Goal: Task Accomplishment & Management: Manage account settings

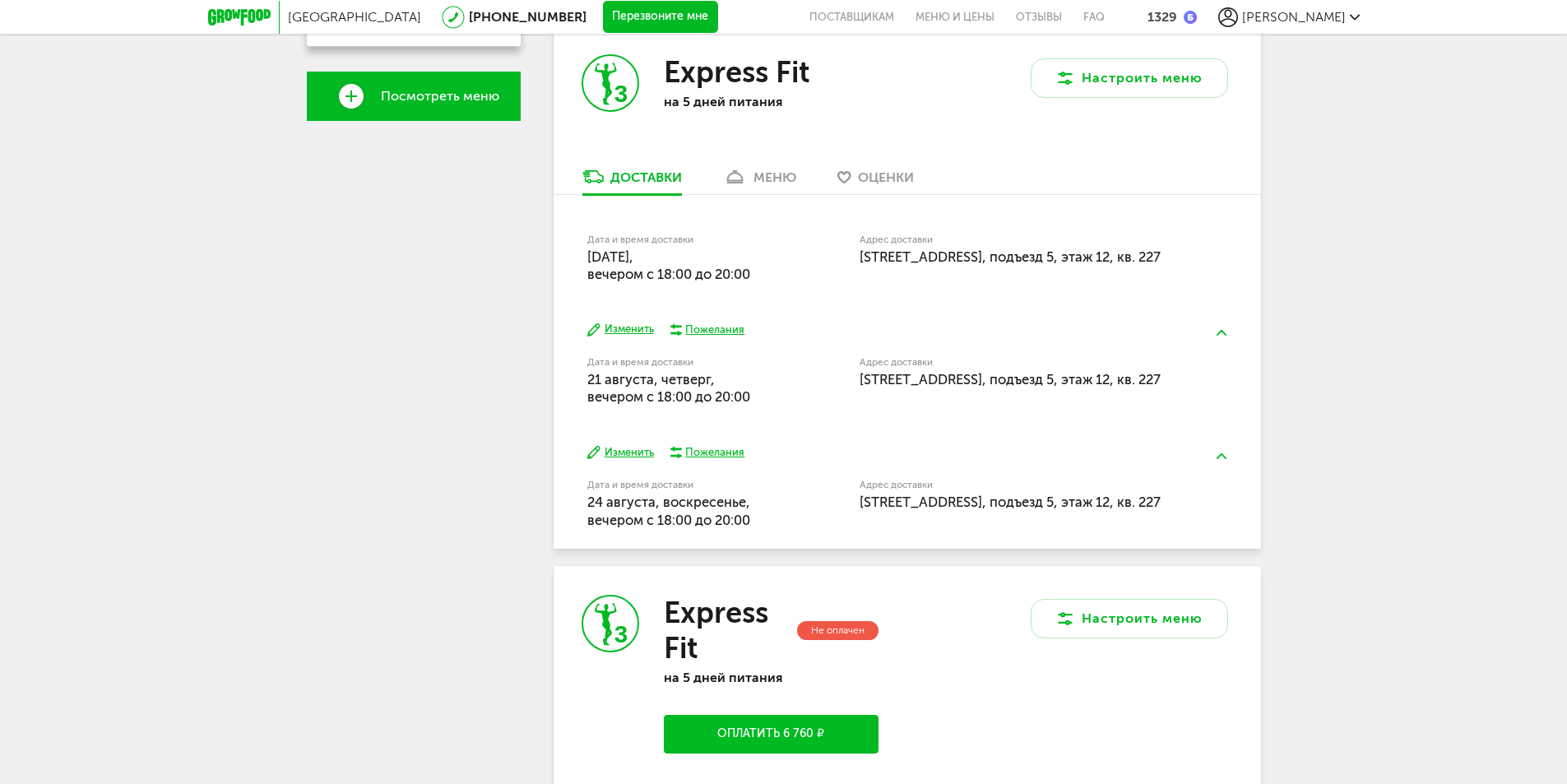
click at [776, 180] on div "меню" at bounding box center [775, 177] width 43 height 16
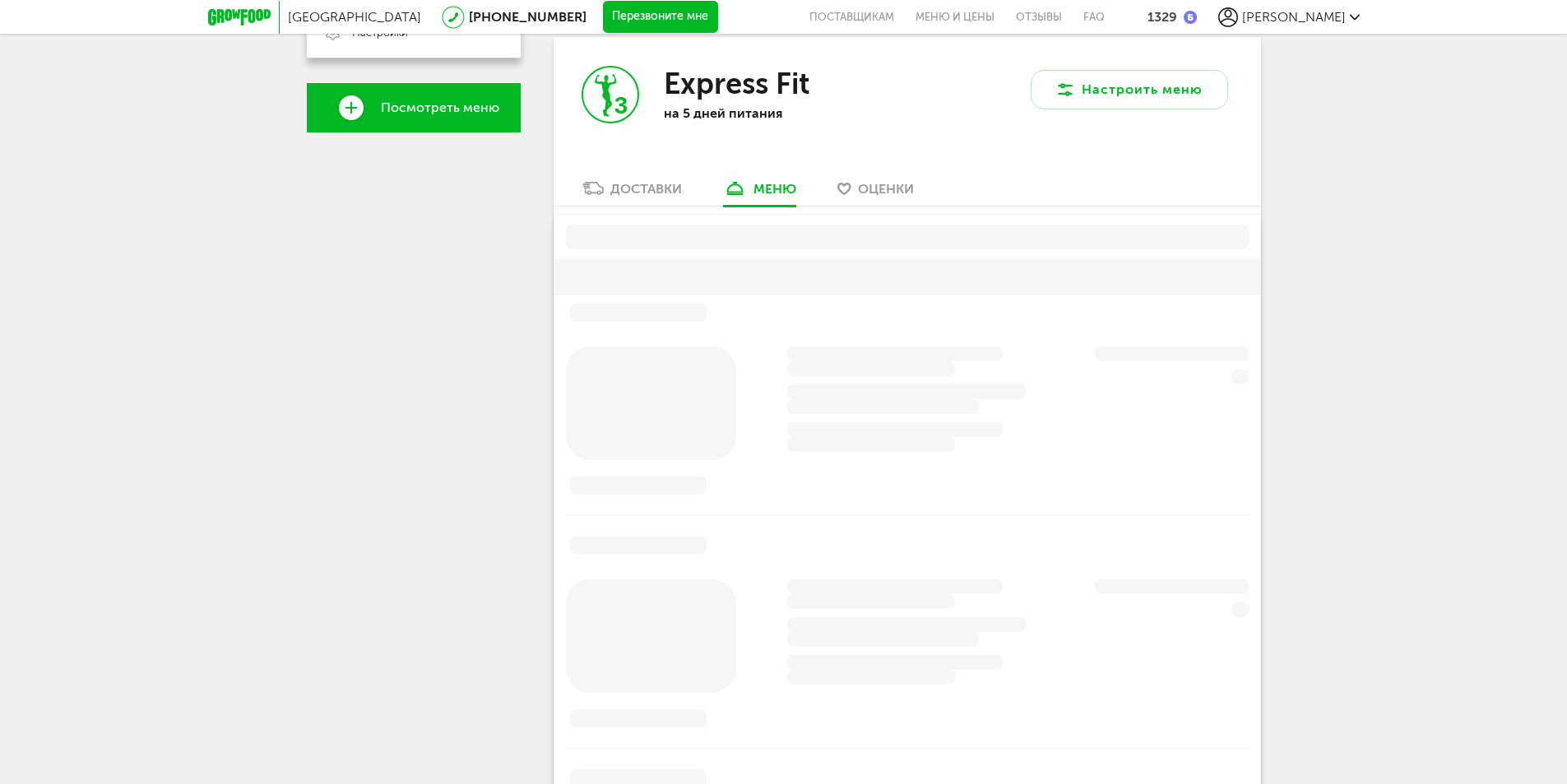
scroll to position [560, 0]
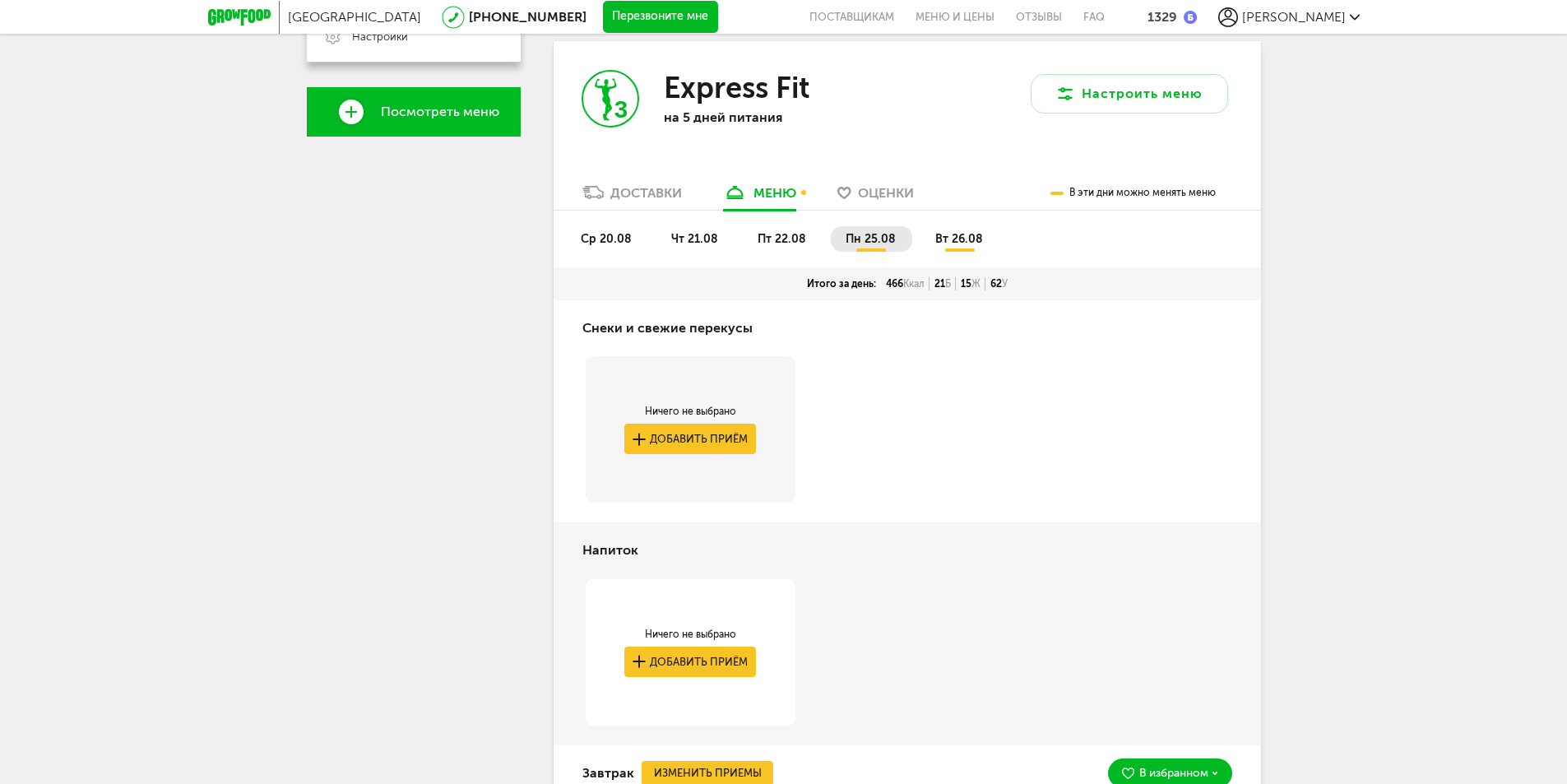
click at [795, 233] on span "пт 22.08" at bounding box center [782, 239] width 48 height 14
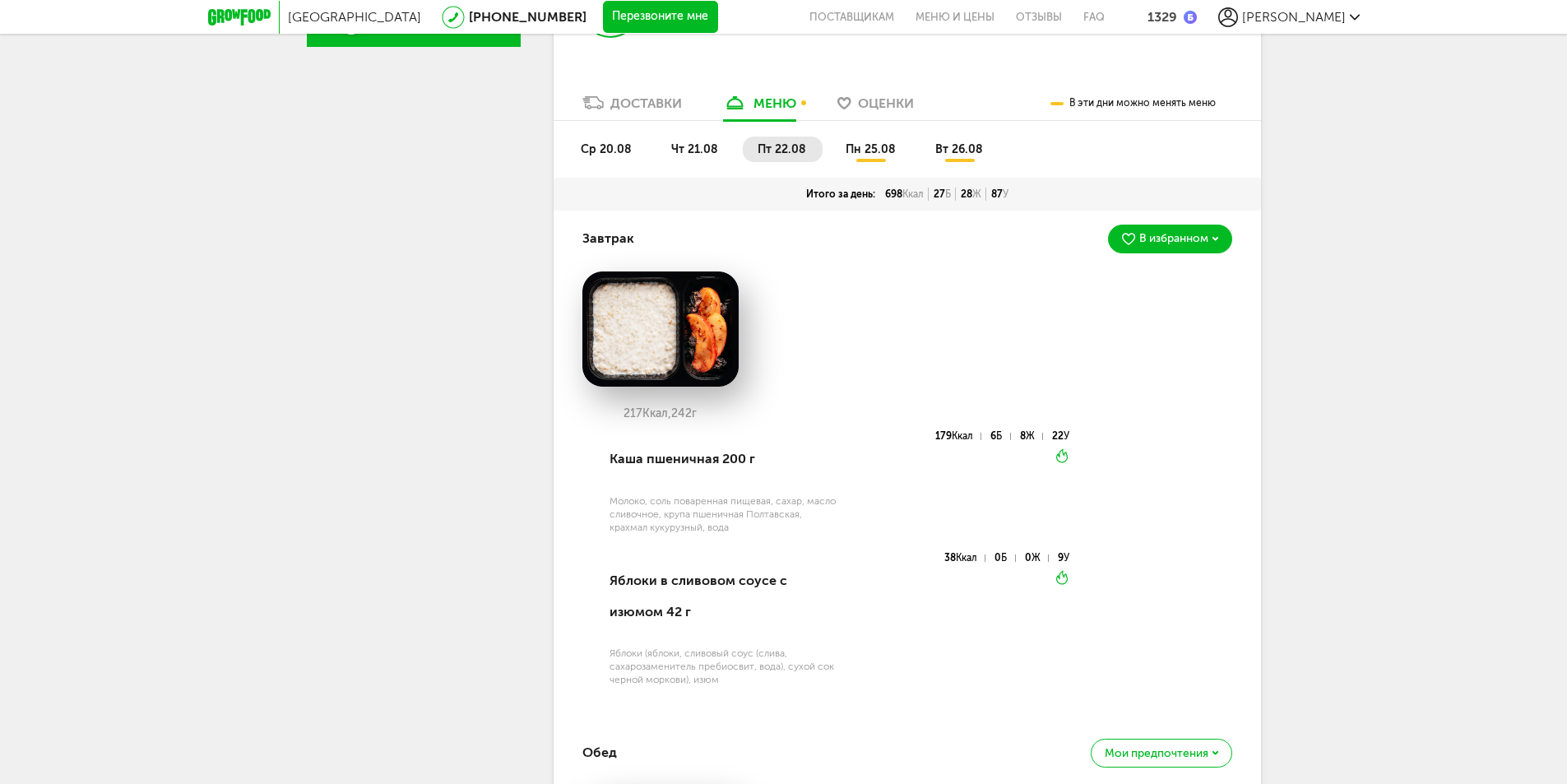
scroll to position [396, 0]
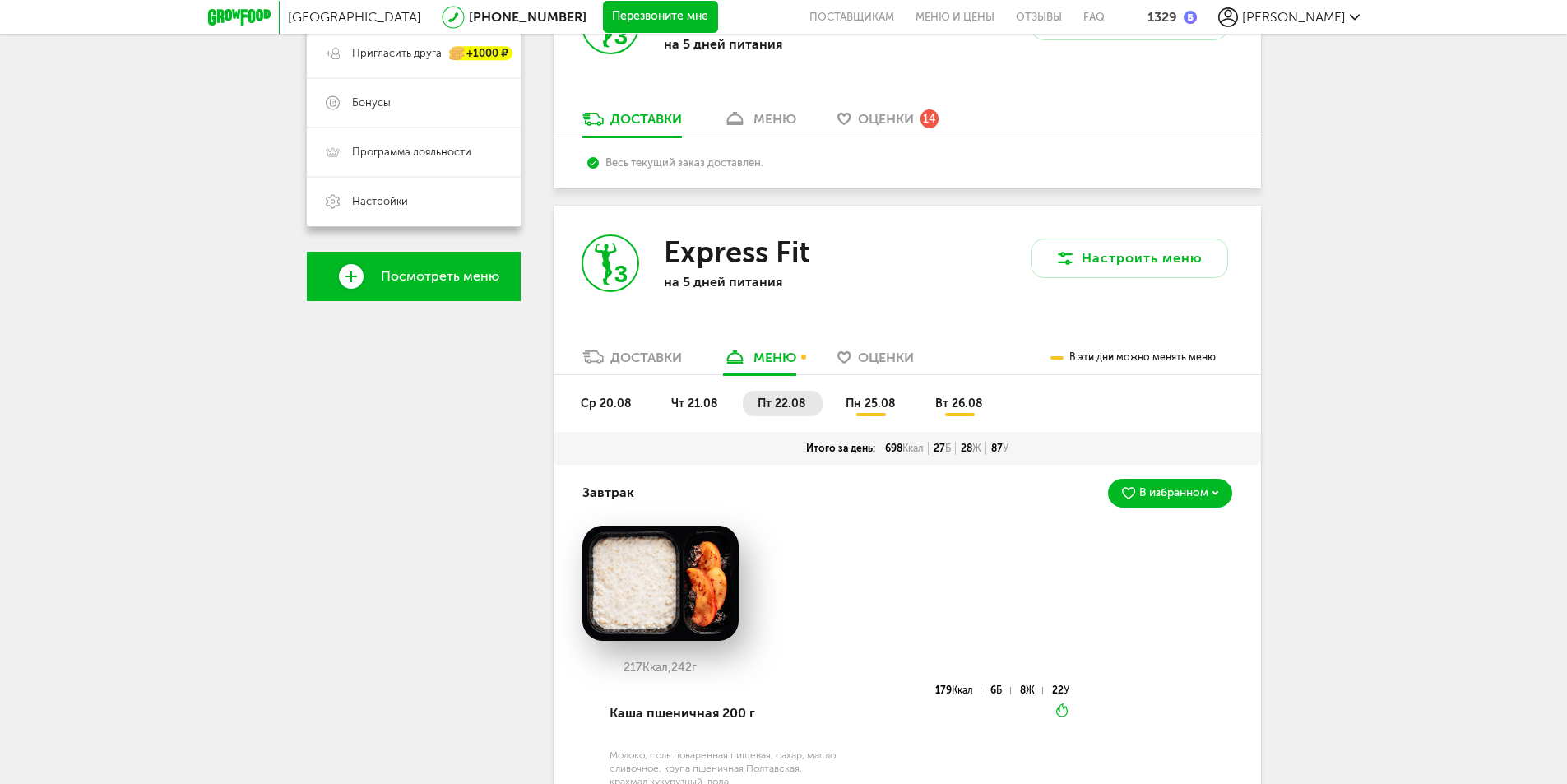
click at [876, 407] on span "пн 25.08" at bounding box center [871, 404] width 50 height 14
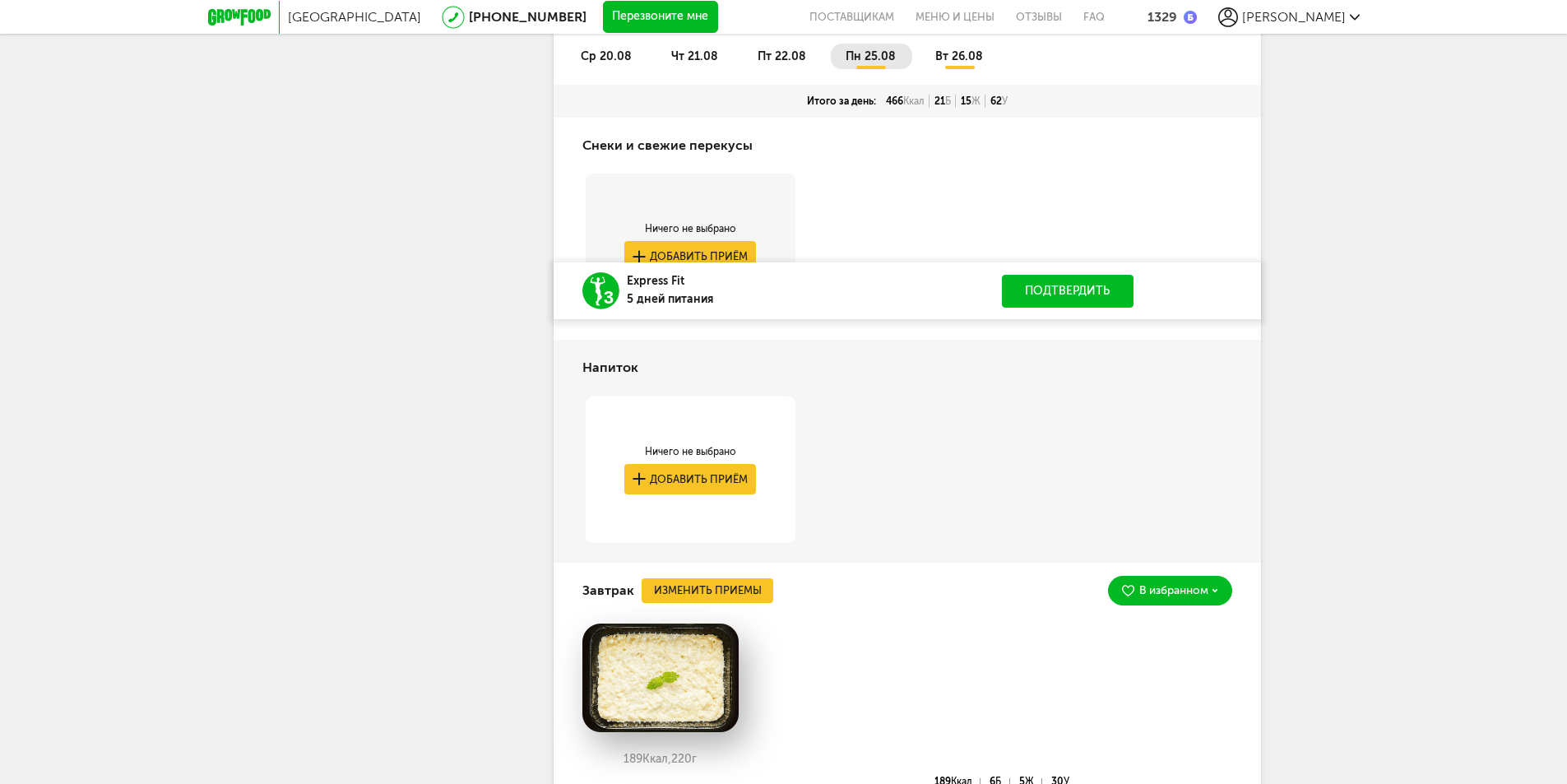
scroll to position [643, 0]
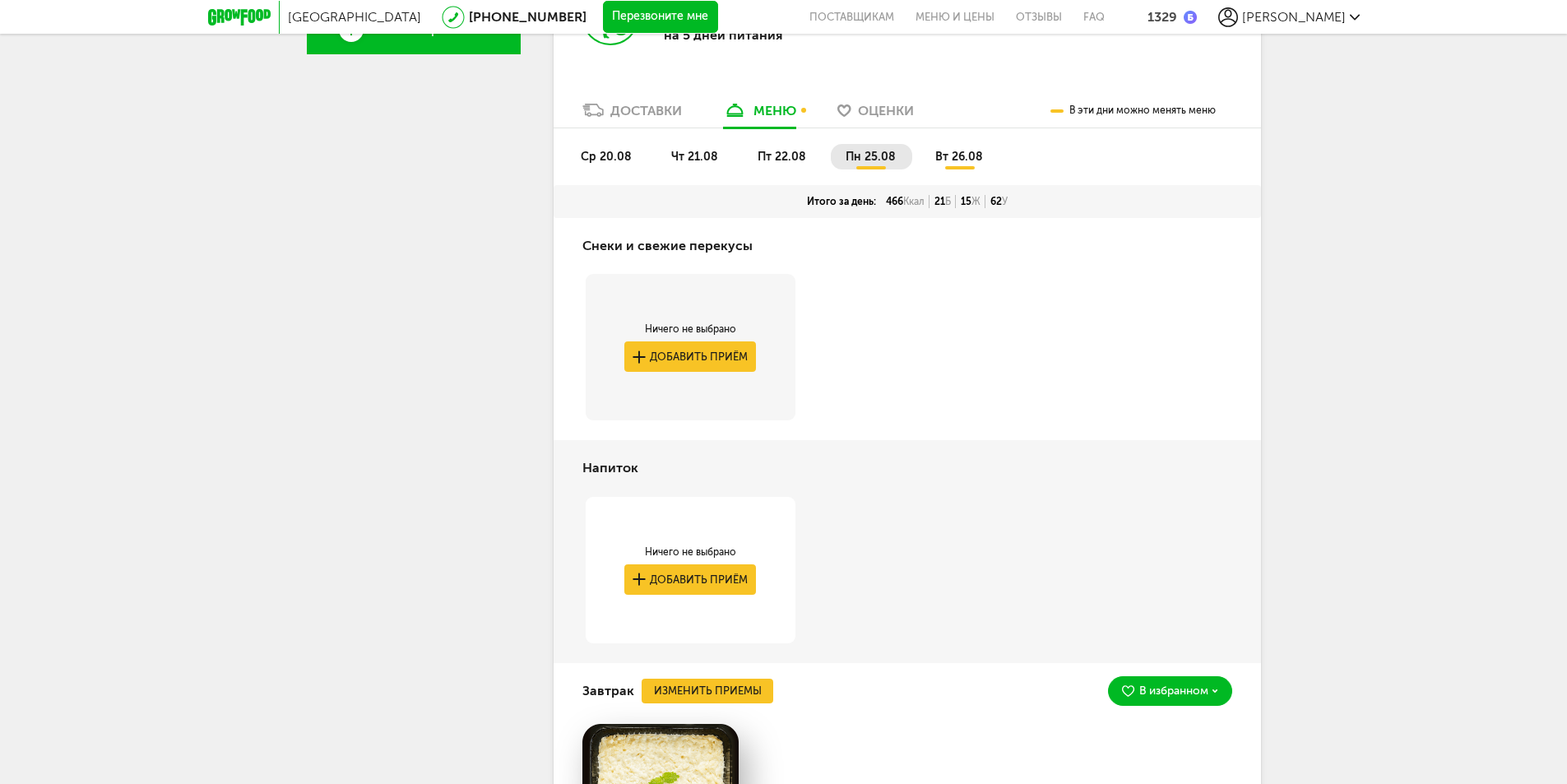
click at [949, 155] on span "вт 26.08" at bounding box center [959, 157] width 47 height 14
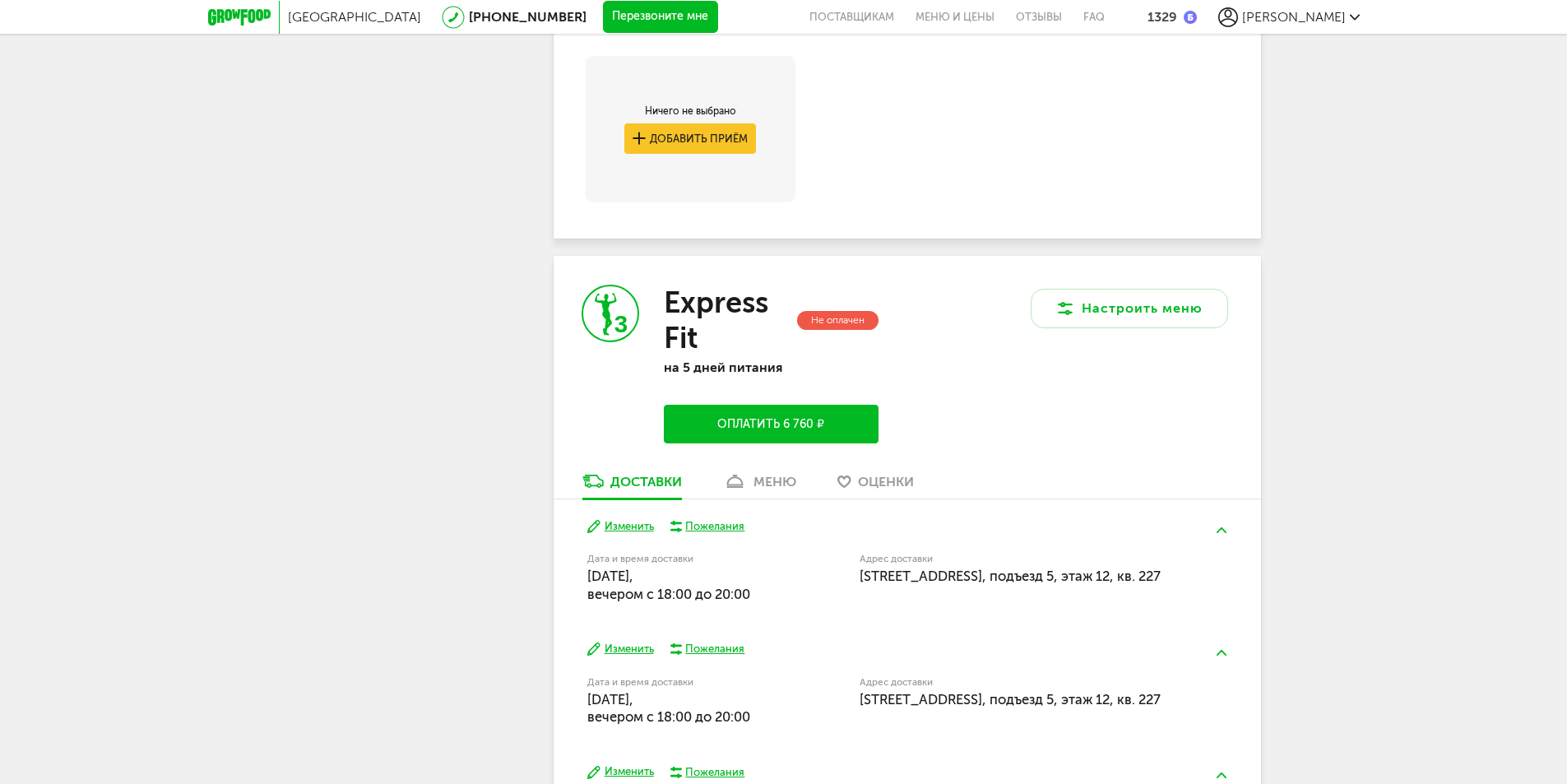
scroll to position [3274, 0]
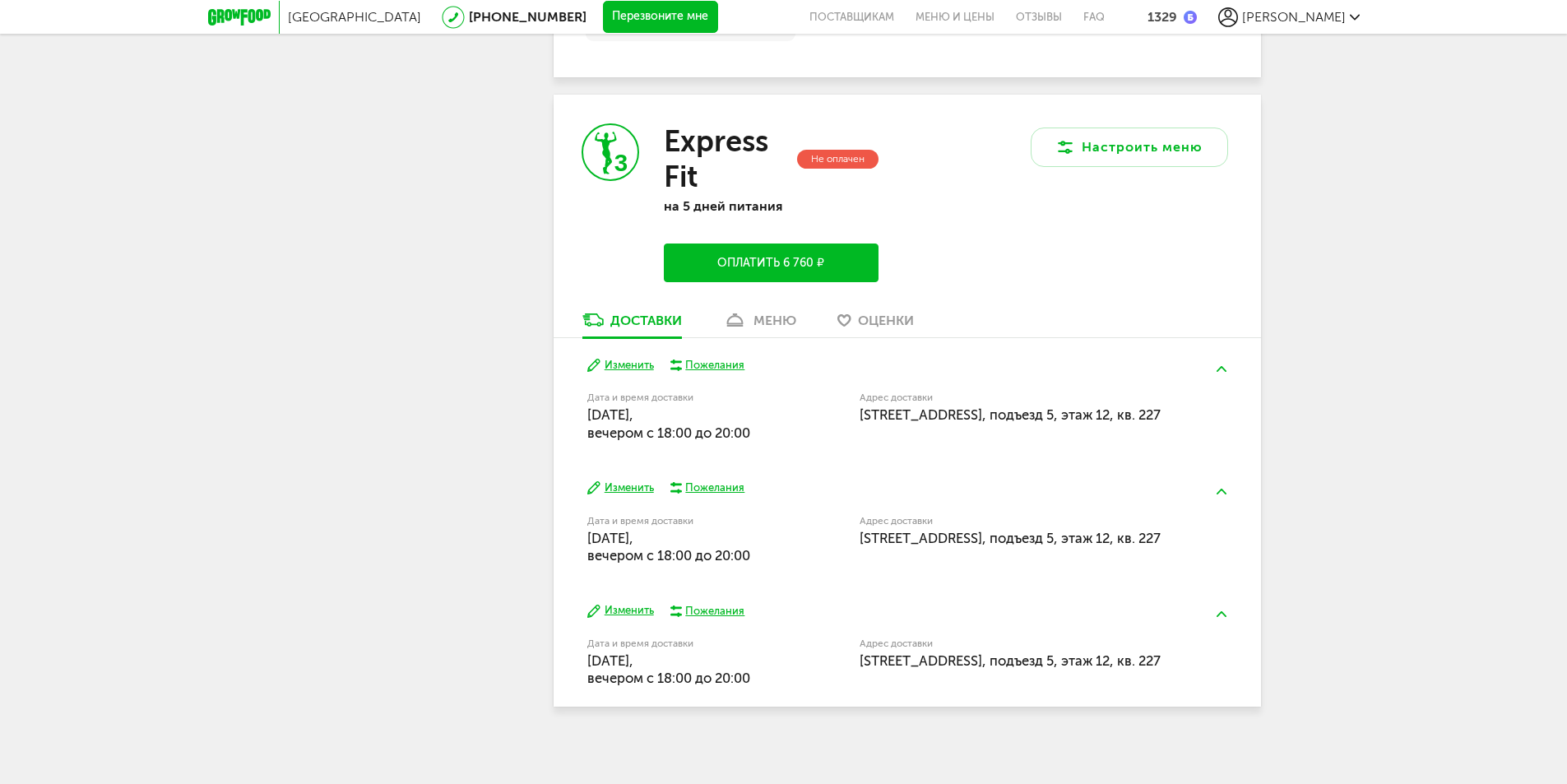
click at [778, 328] on div "меню" at bounding box center [775, 320] width 43 height 16
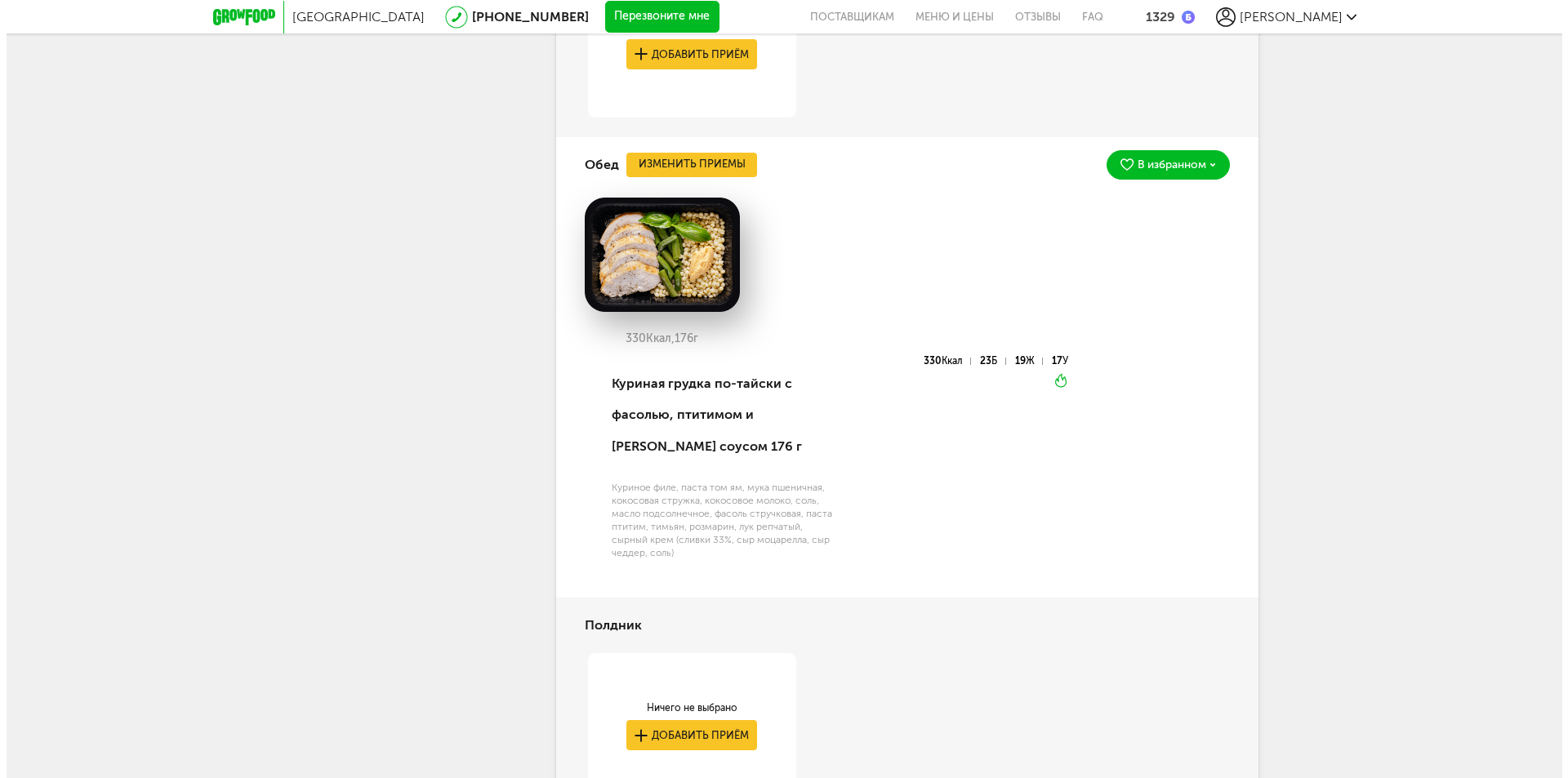
scroll to position [4647, 0]
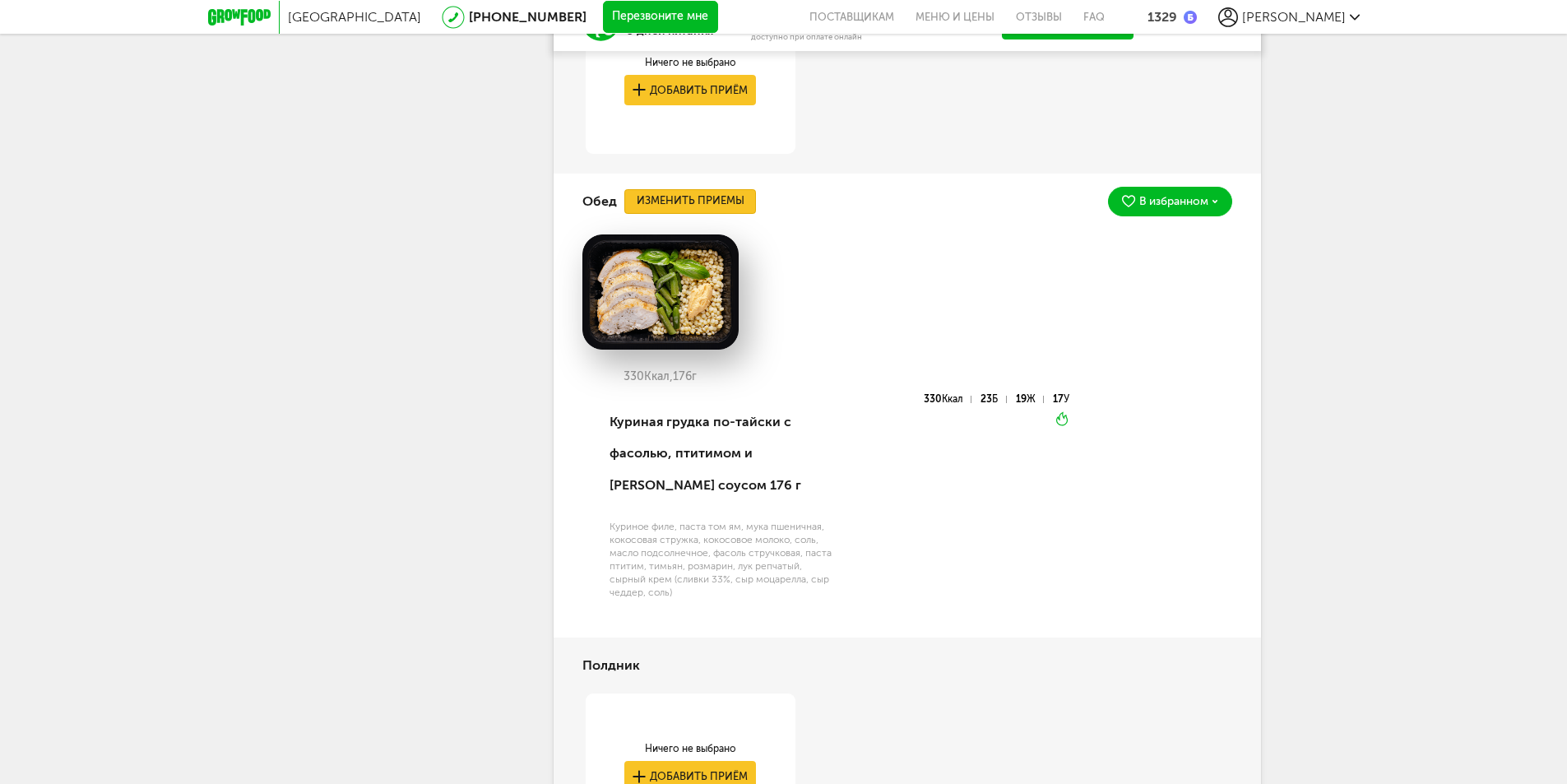
click at [718, 214] on button "Изменить приемы" at bounding box center [690, 201] width 132 height 25
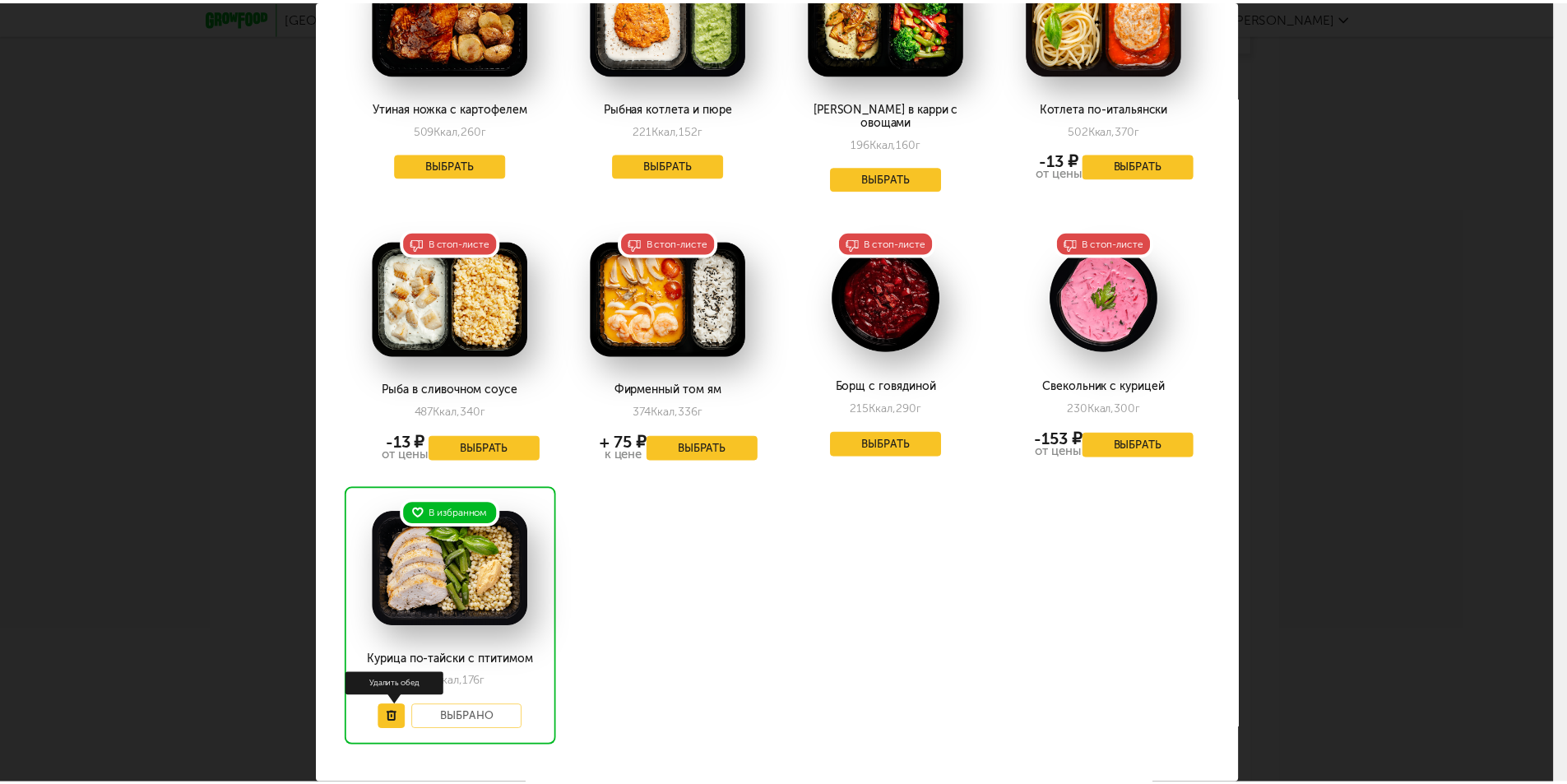
scroll to position [2642, 0]
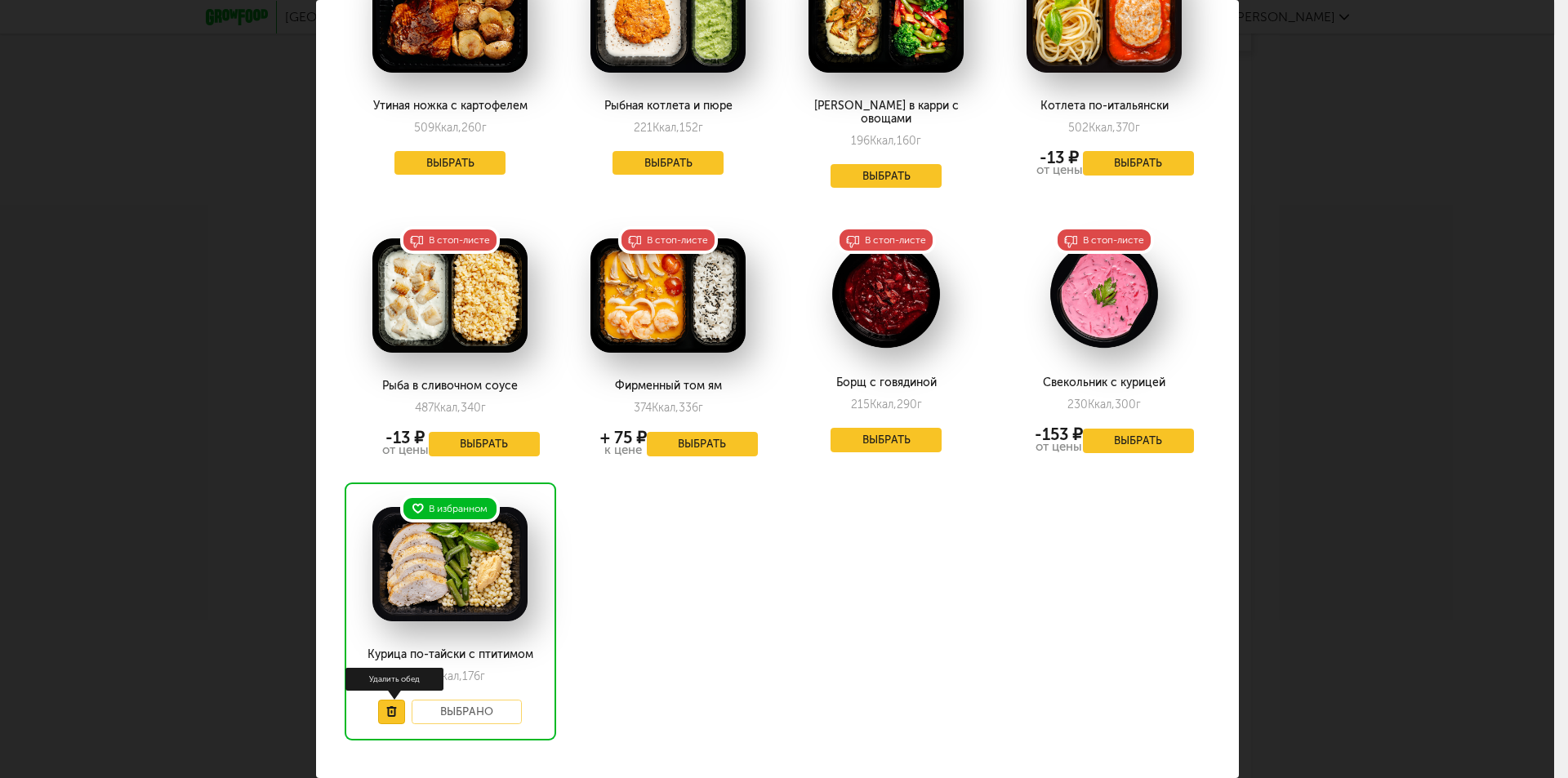
click at [395, 699] on button at bounding box center [391, 711] width 27 height 25
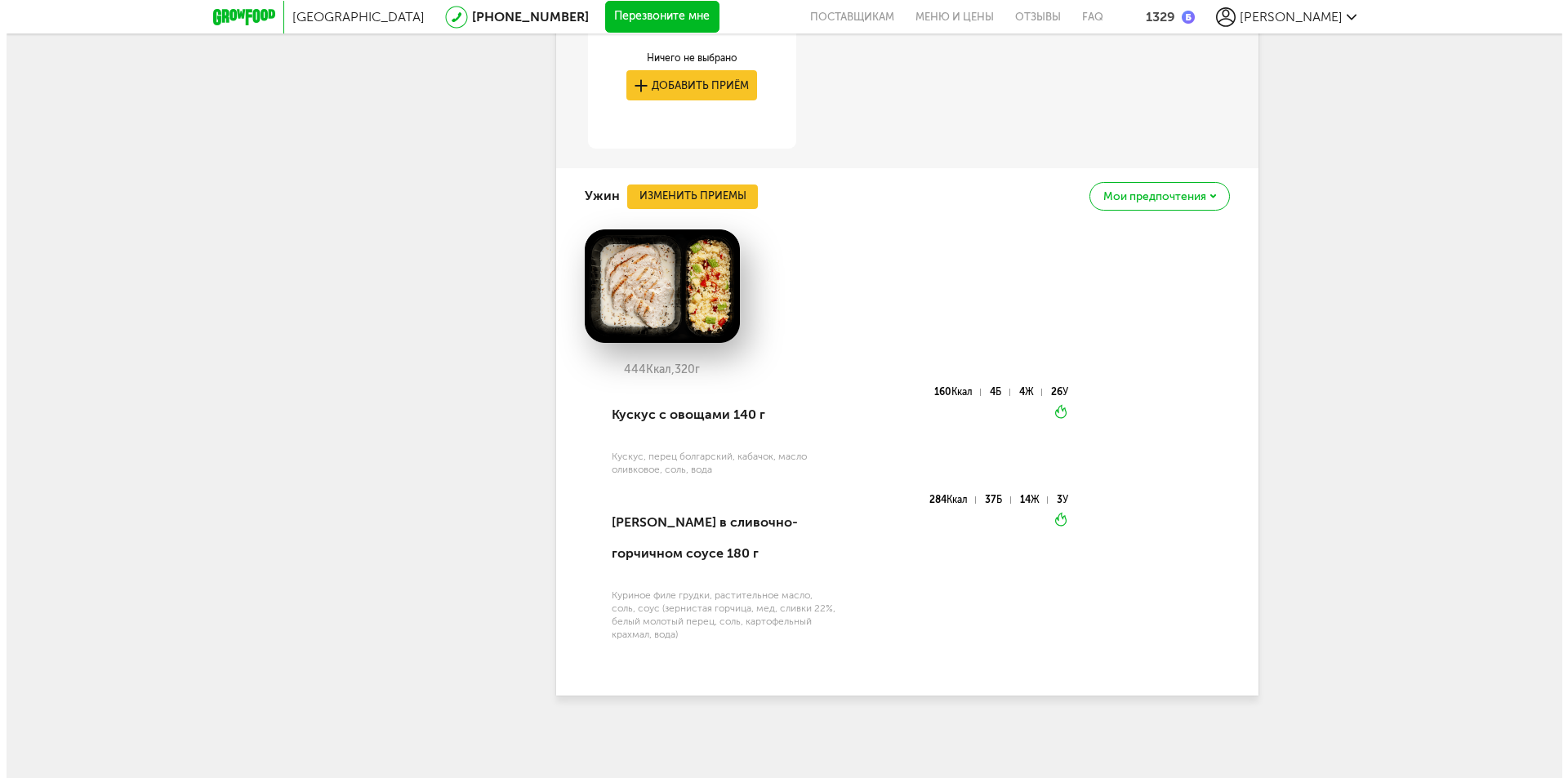
scroll to position [5131, 0]
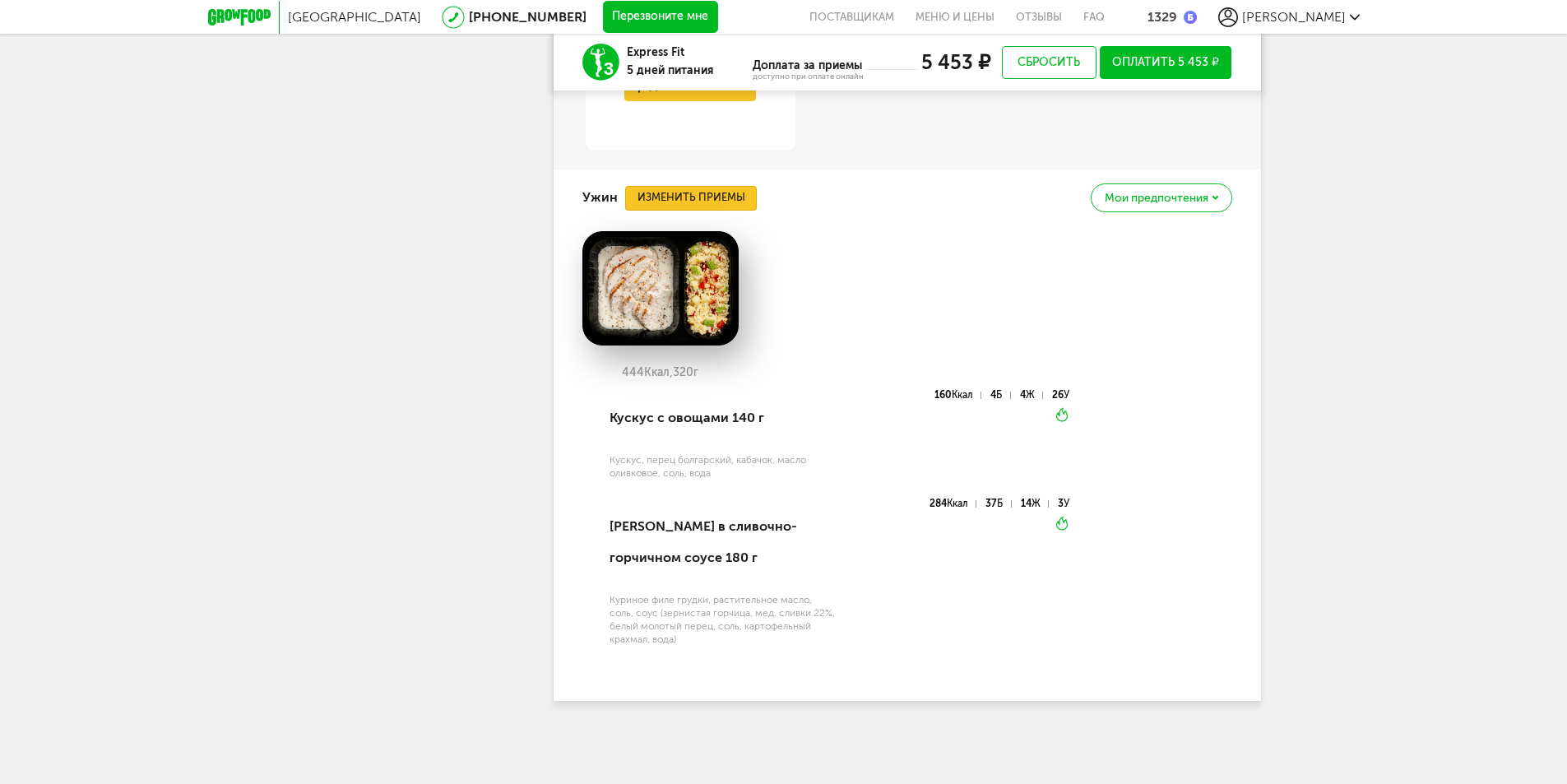
click at [726, 200] on button "Изменить приемы" at bounding box center [691, 198] width 132 height 25
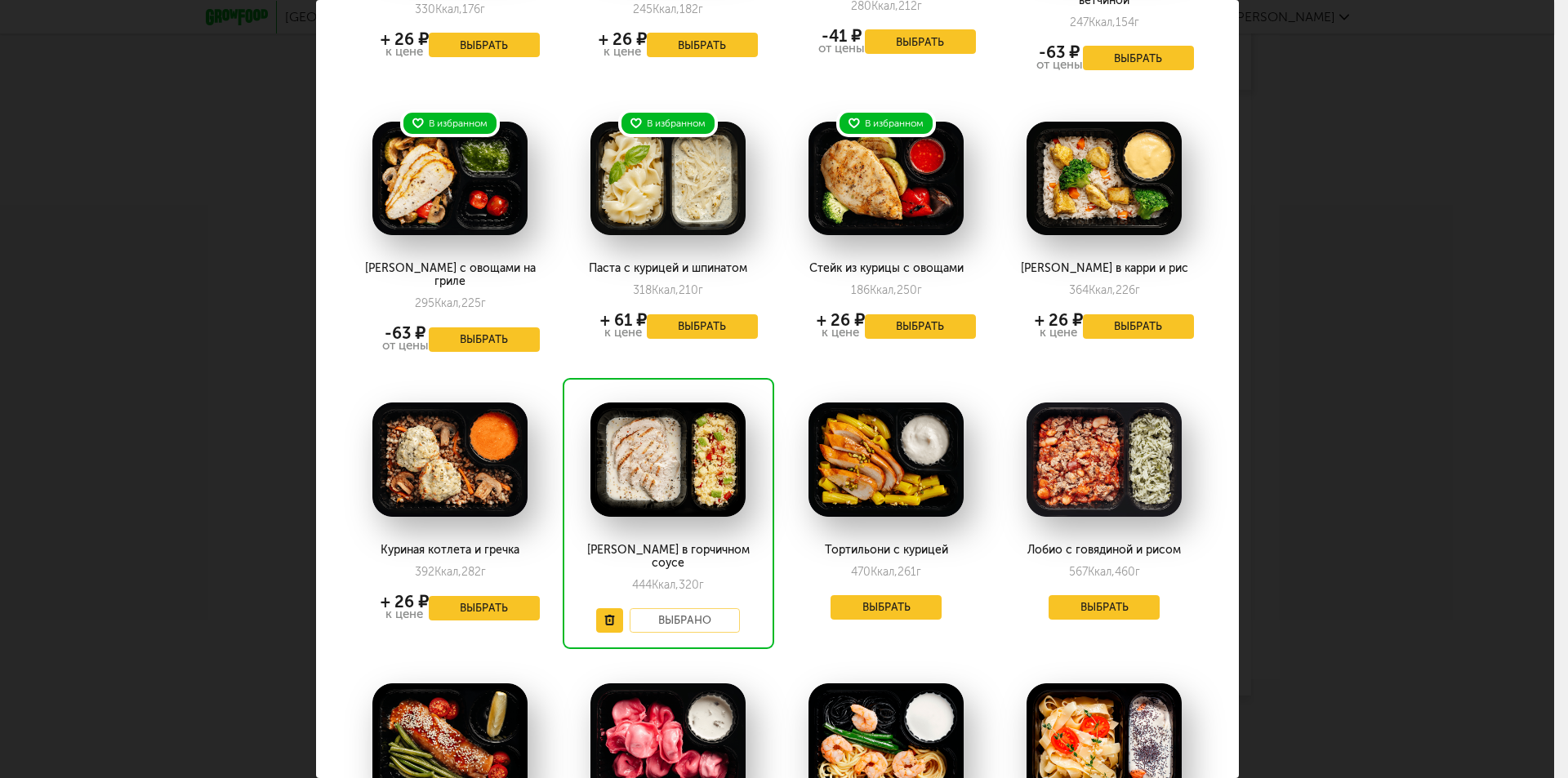
scroll to position [408, 0]
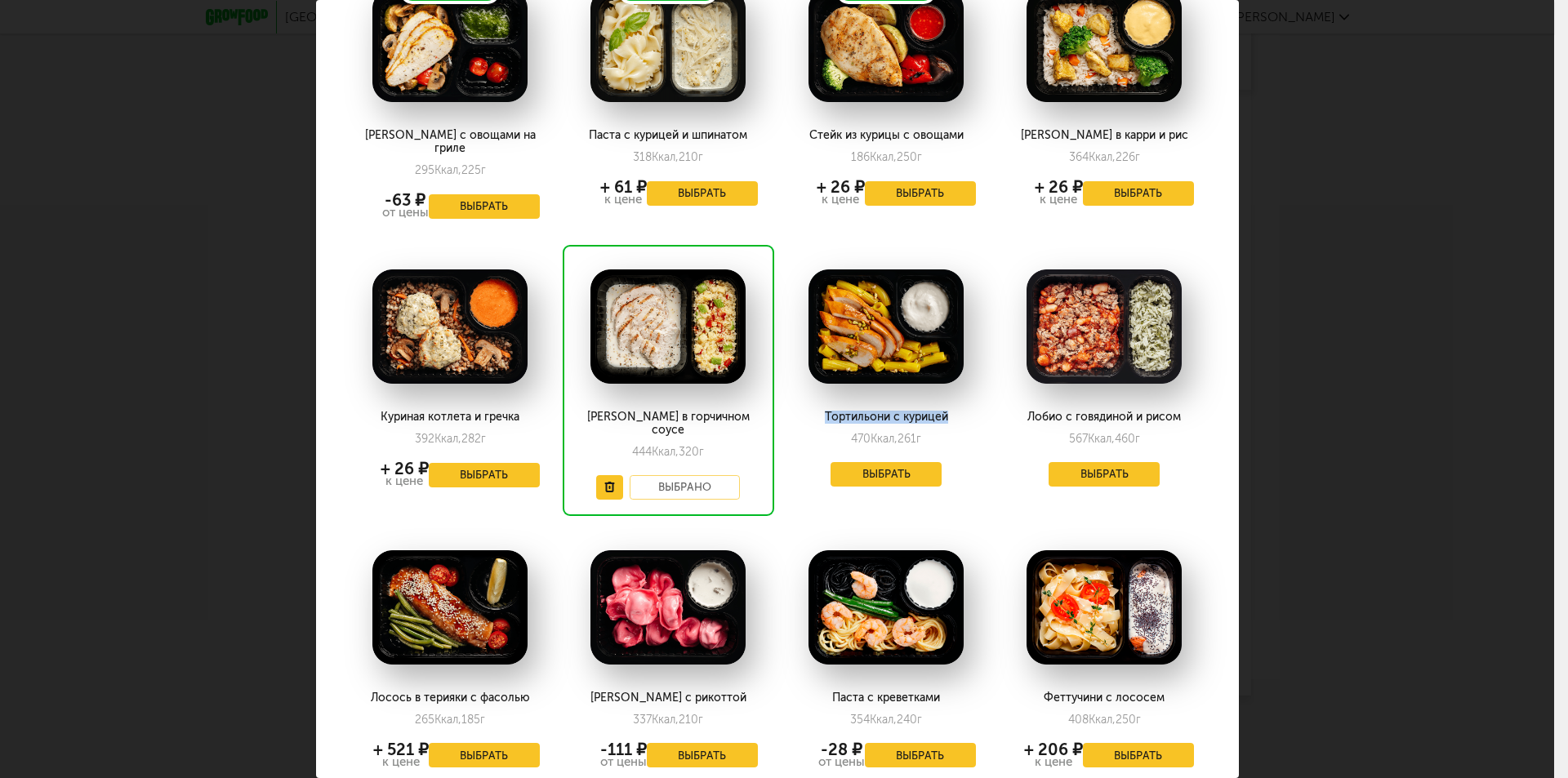
drag, startPoint x: 818, startPoint y: 388, endPoint x: 937, endPoint y: 395, distance: 119.2
click at [937, 411] on div "Тортильони с курицей" at bounding box center [885, 417] width 179 height 13
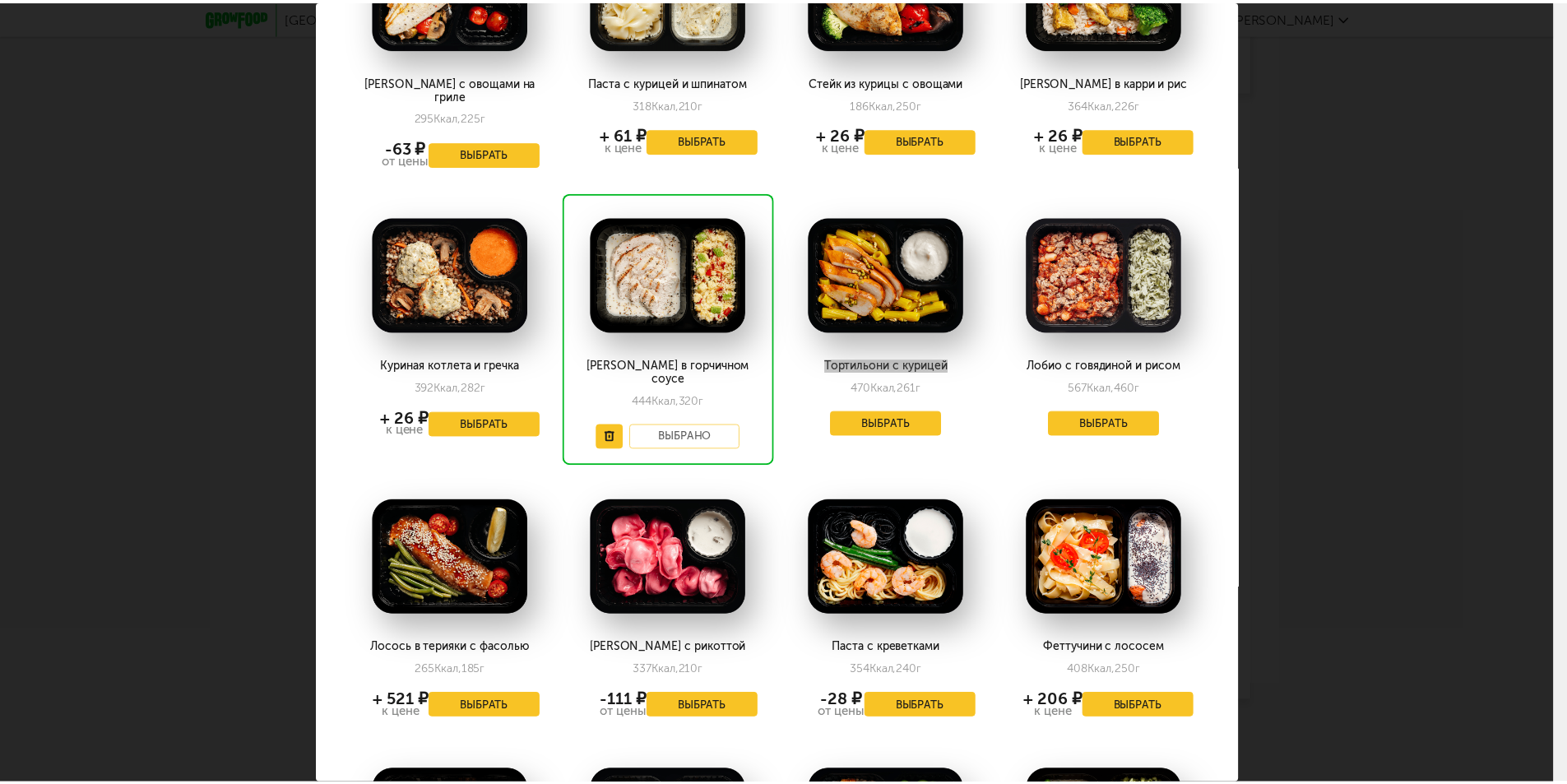
scroll to position [493, 0]
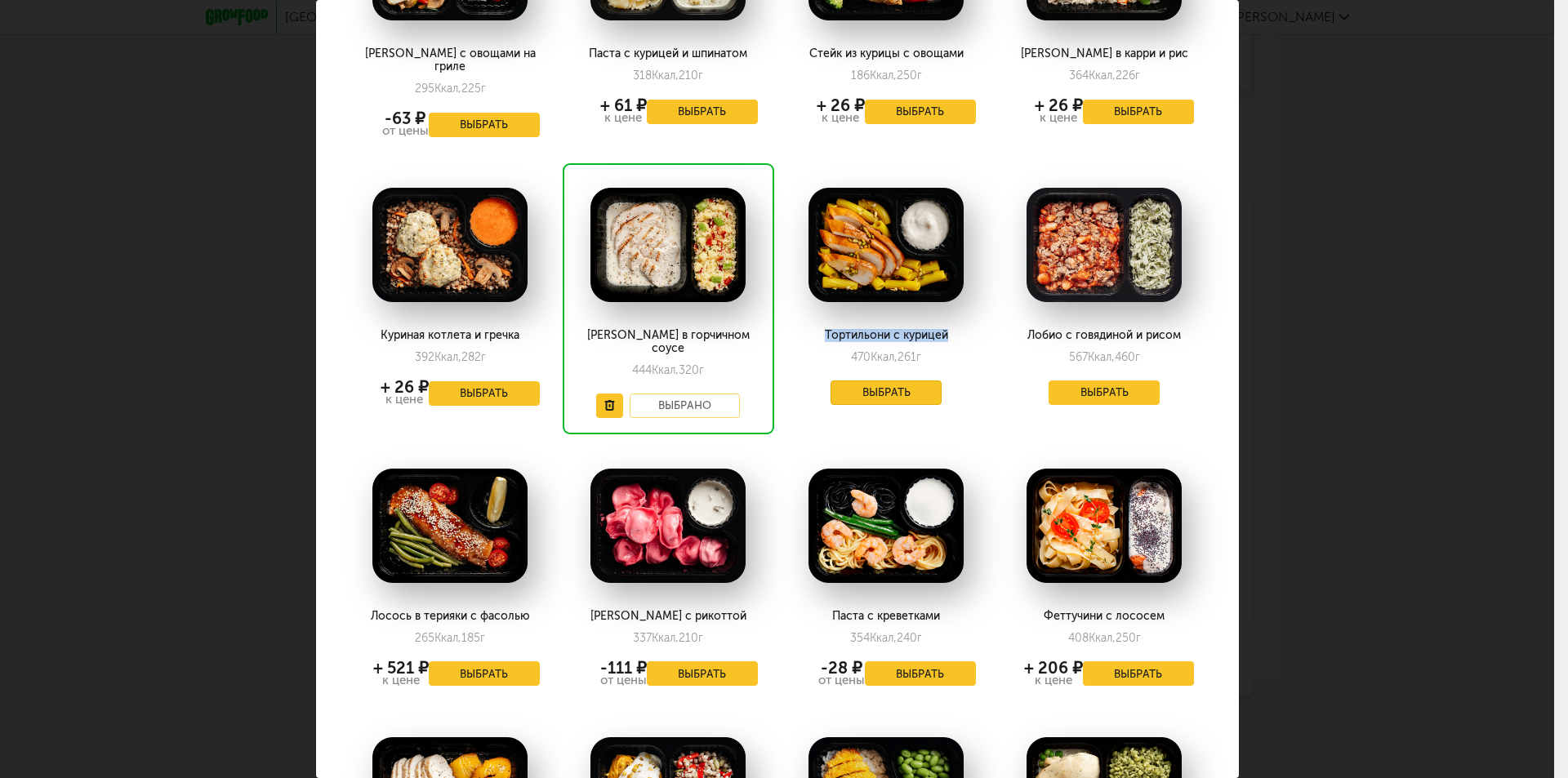
click at [897, 380] on button "Выбрать" at bounding box center [886, 392] width 111 height 25
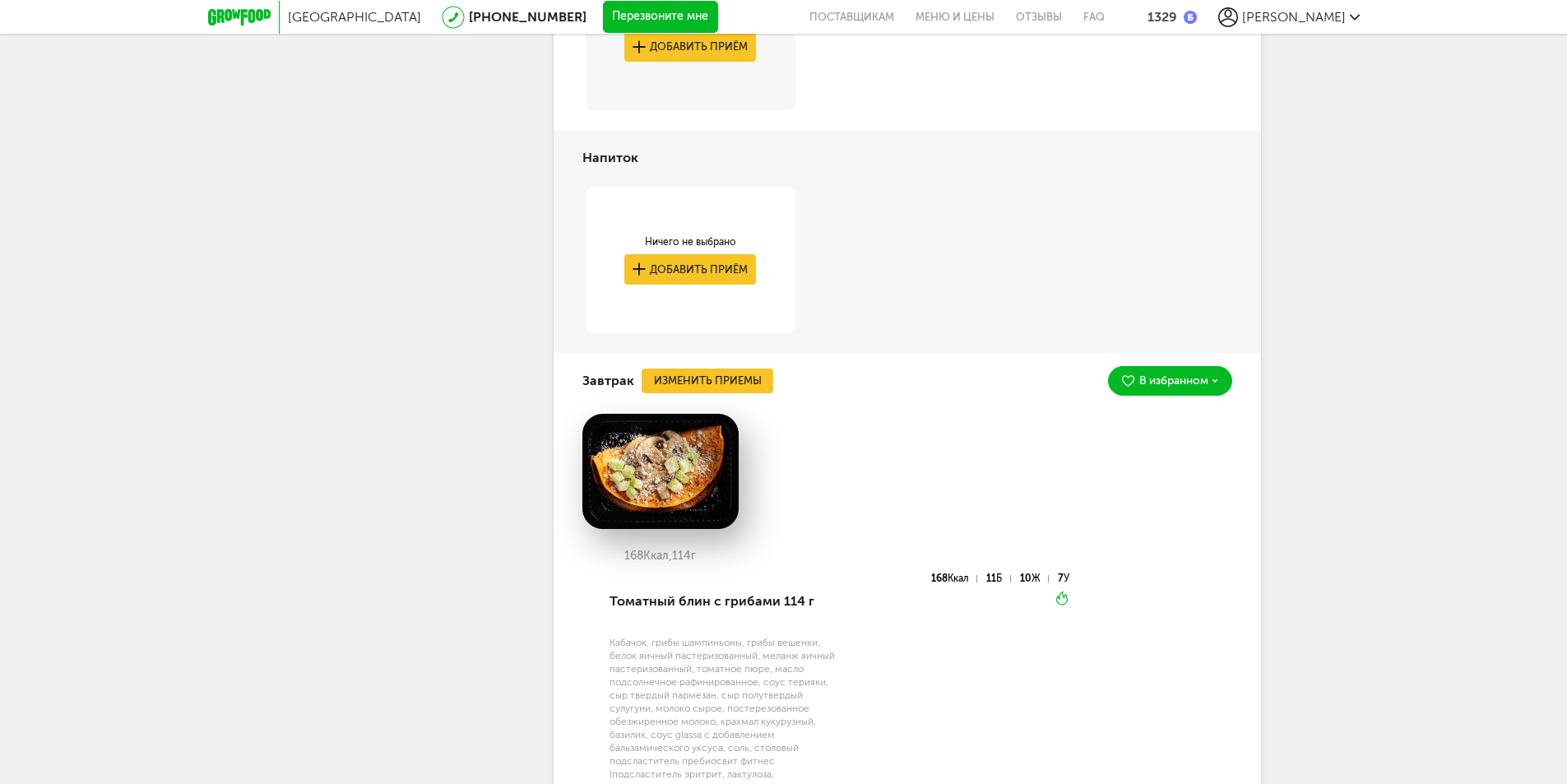
scroll to position [3492, 0]
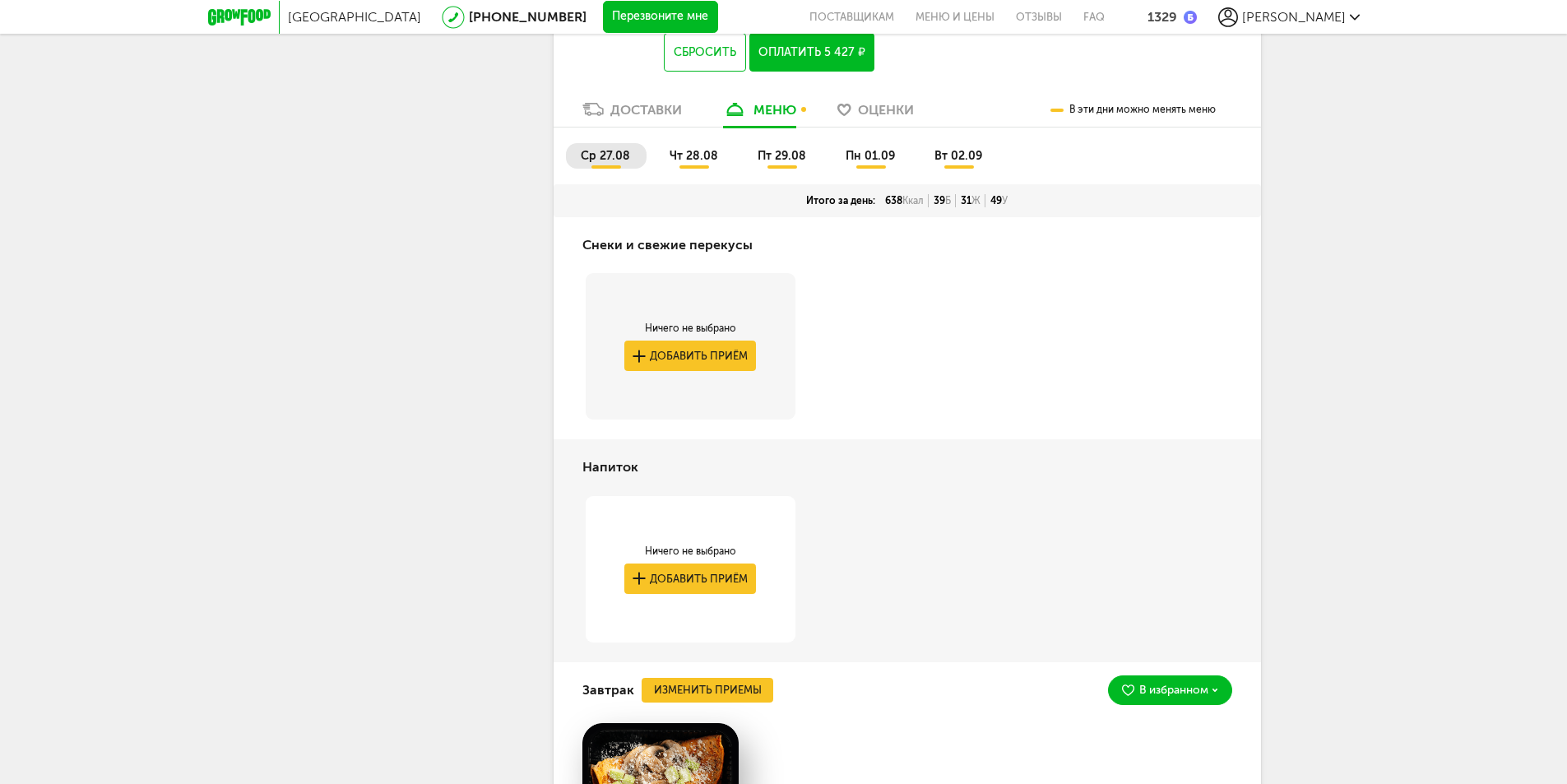
click at [695, 163] on span "чт 28.08" at bounding box center [694, 156] width 48 height 14
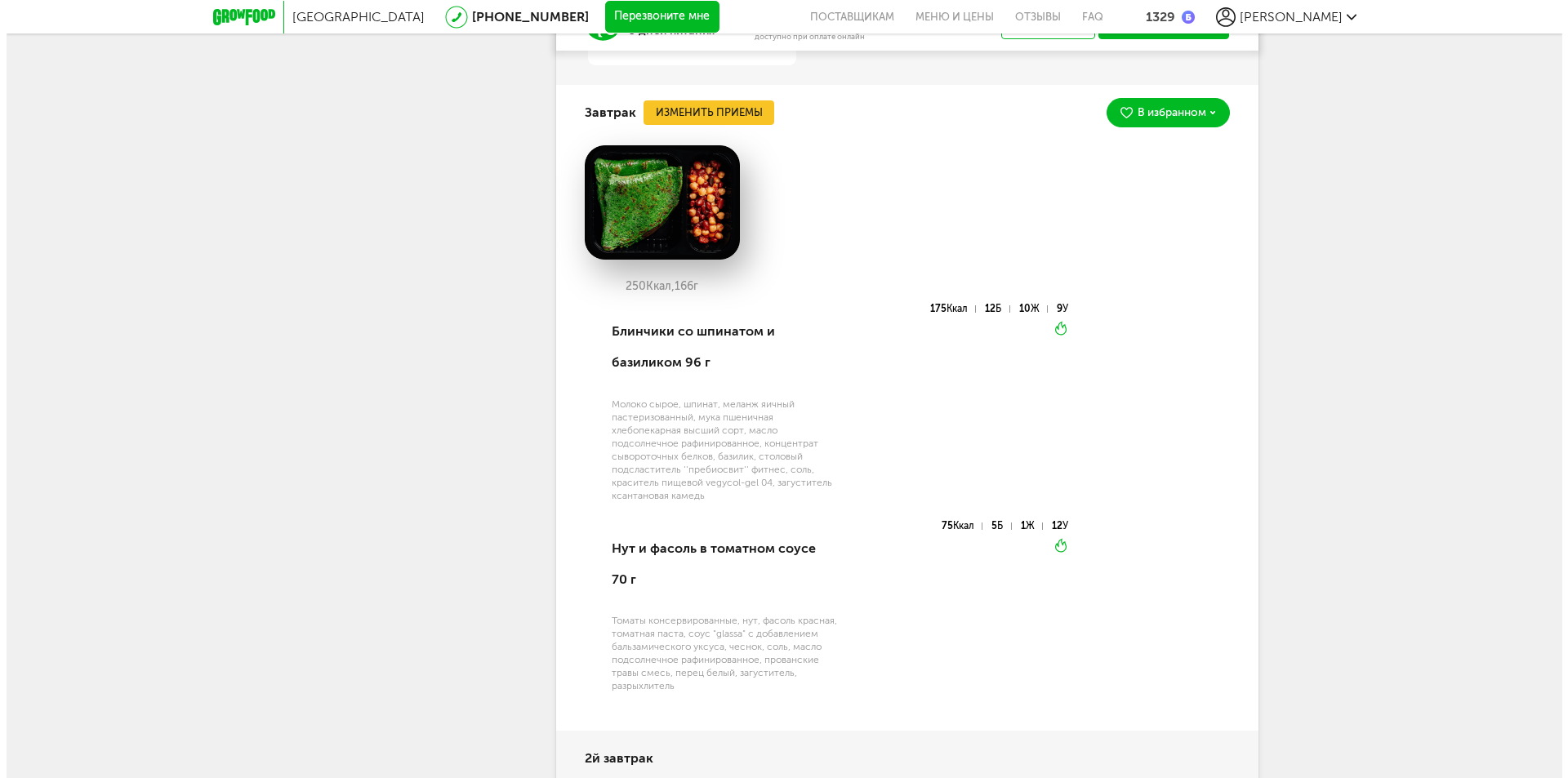
scroll to position [3873, 0]
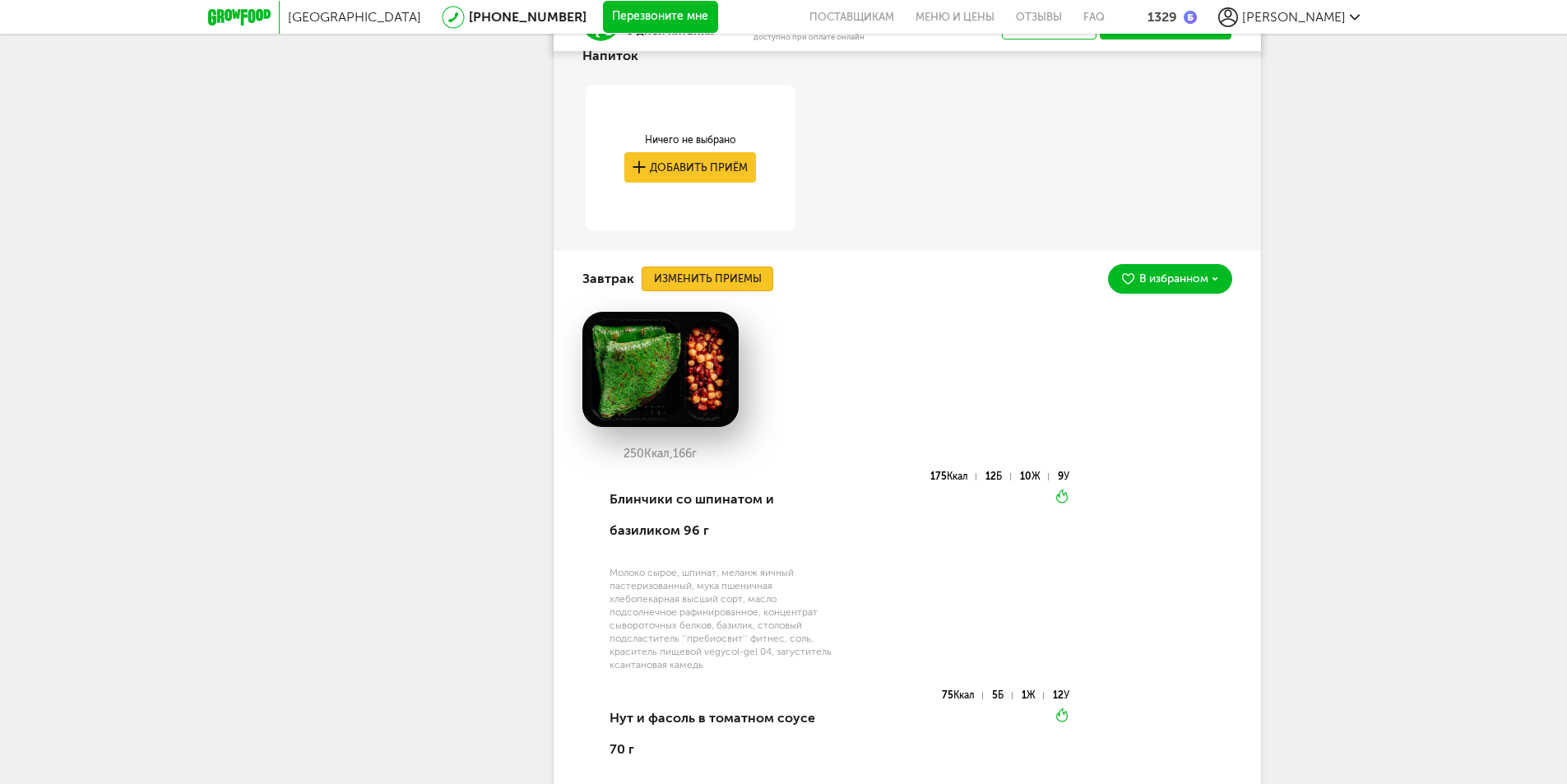
click at [724, 292] on button "Изменить приемы" at bounding box center [708, 279] width 132 height 25
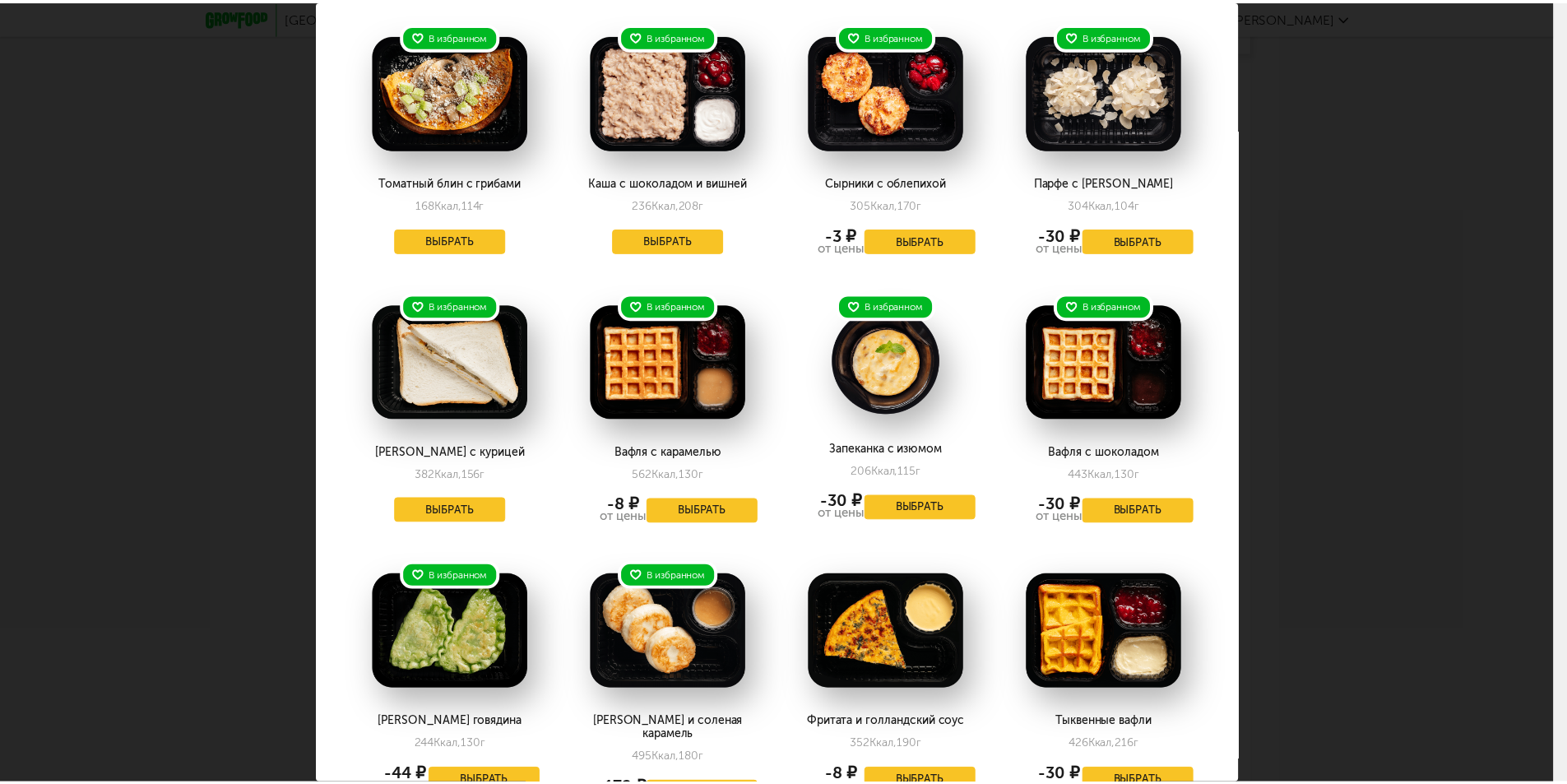
scroll to position [165, 0]
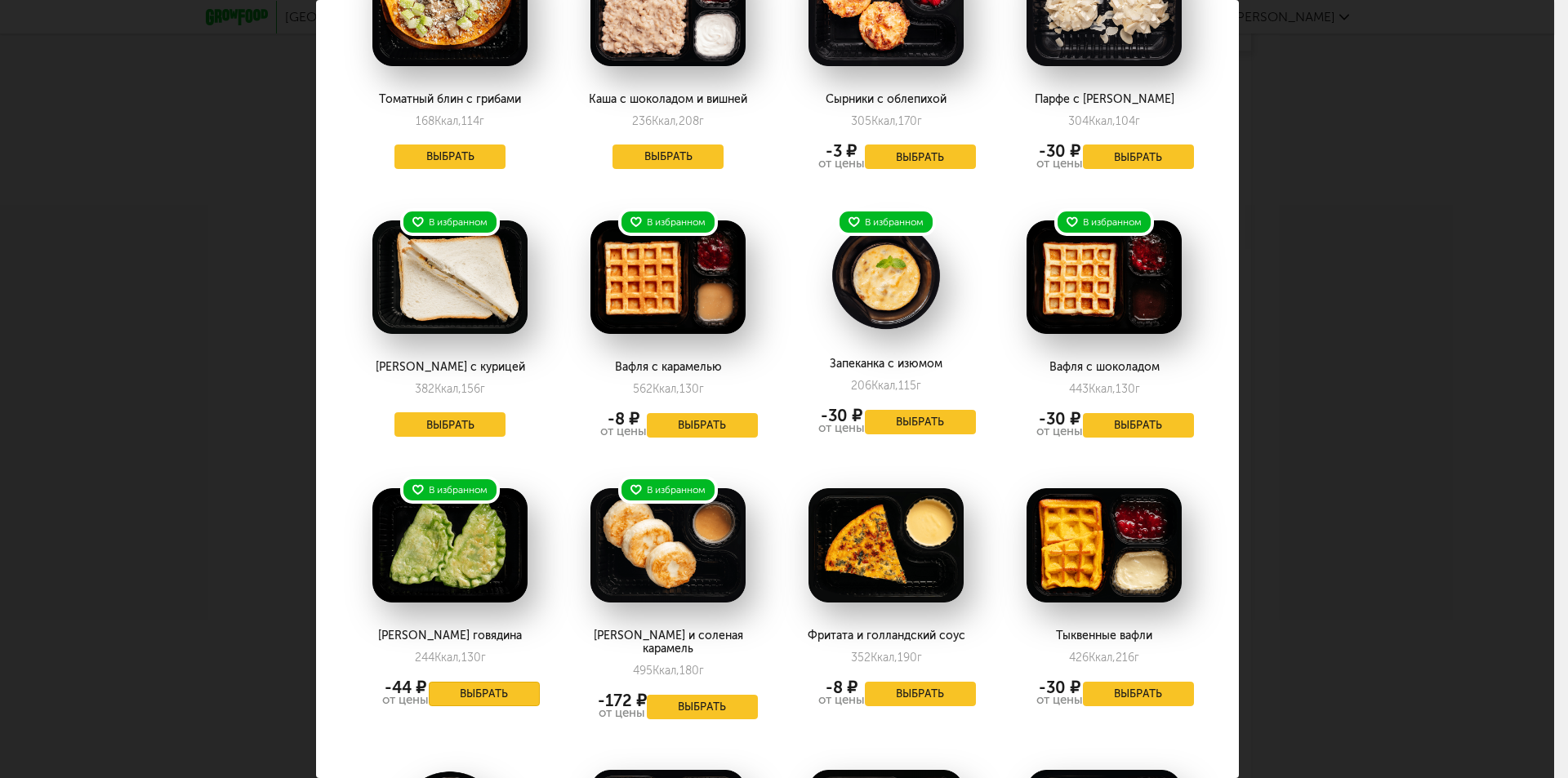
click at [466, 690] on button "Выбрать" at bounding box center [485, 693] width 111 height 25
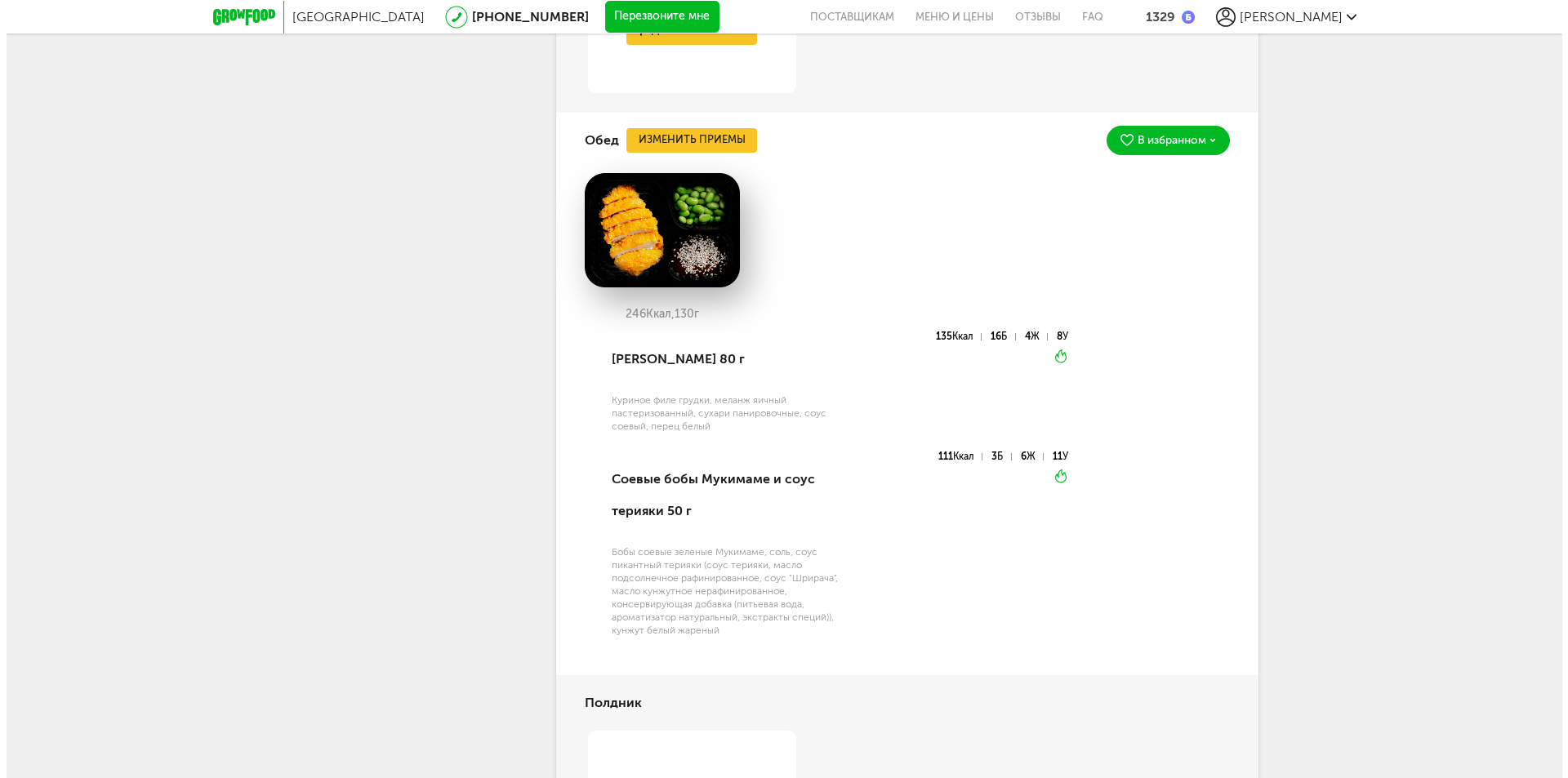
scroll to position [4608, 0]
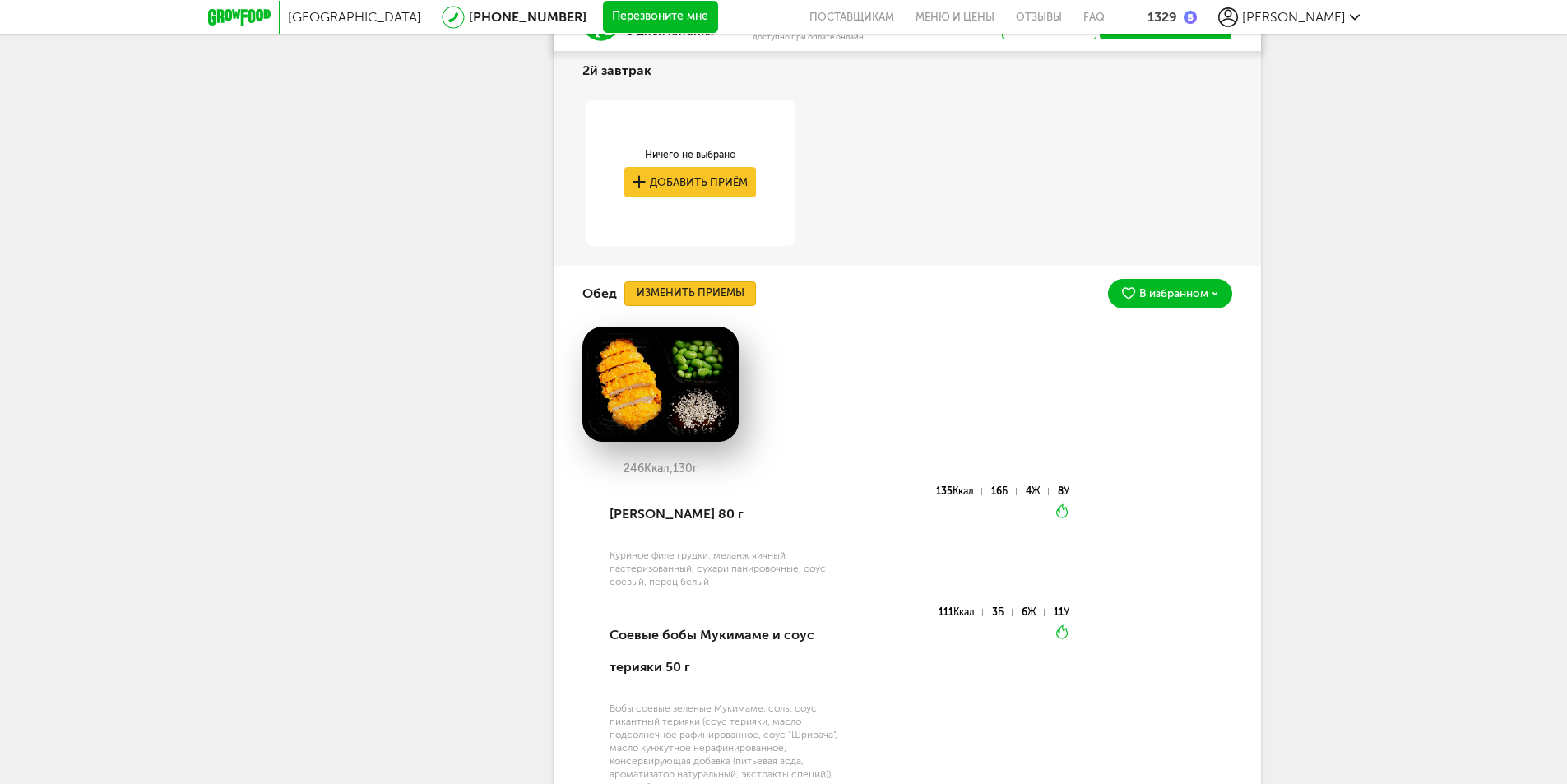
click at [703, 306] on button "Изменить приемы" at bounding box center [690, 293] width 132 height 25
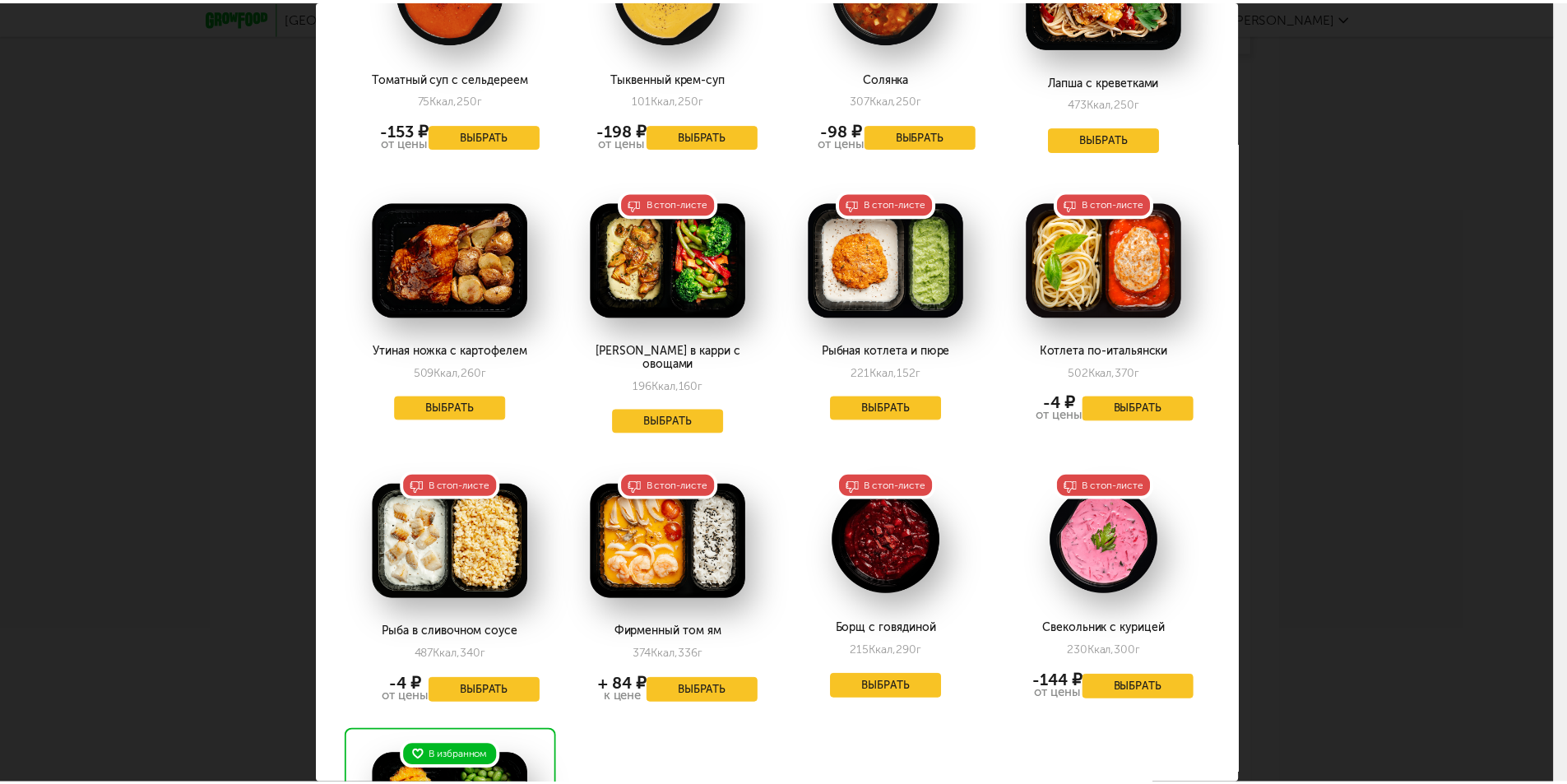
scroll to position [2631, 0]
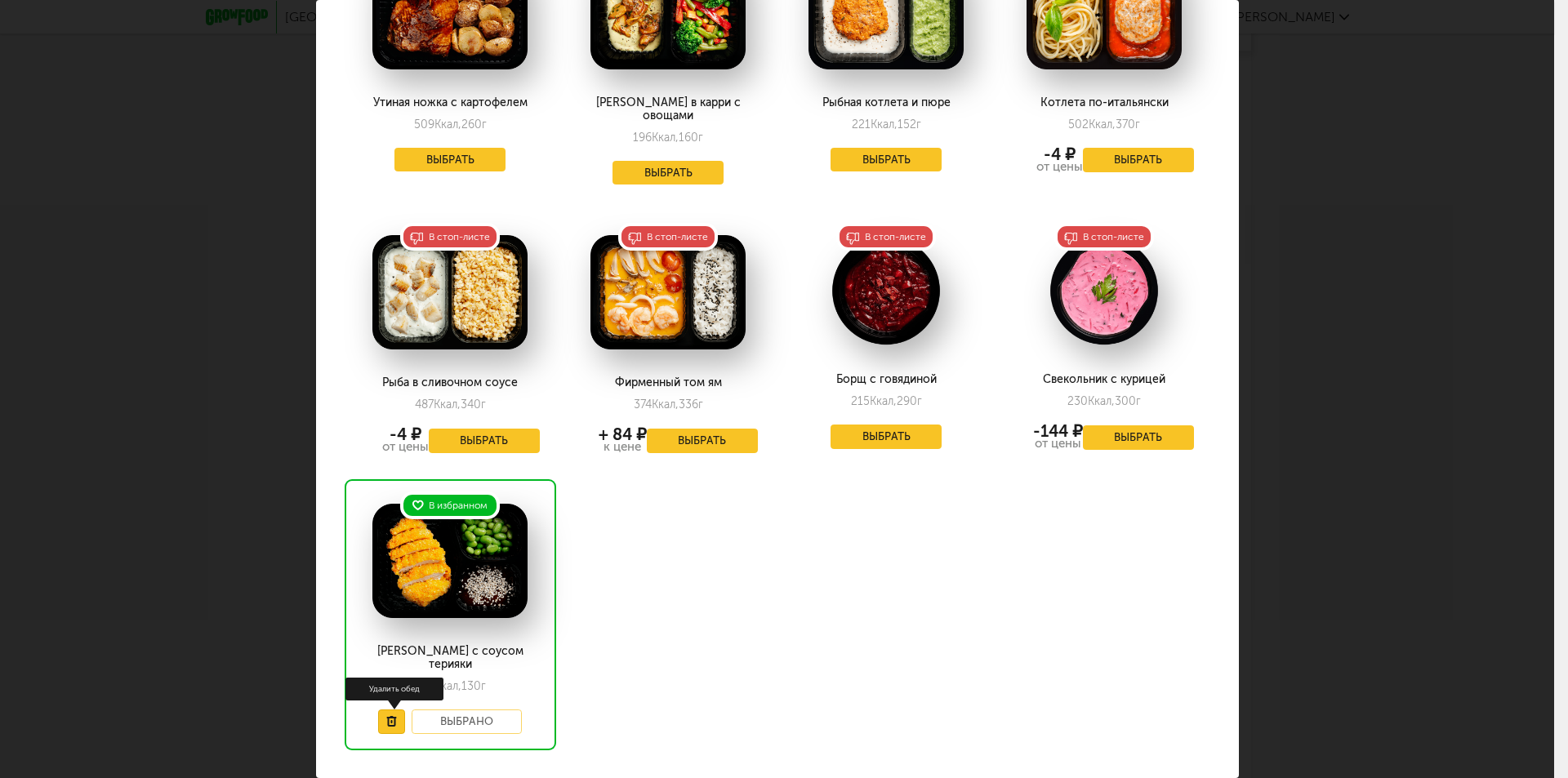
click at [390, 716] on icon at bounding box center [391, 721] width 10 height 10
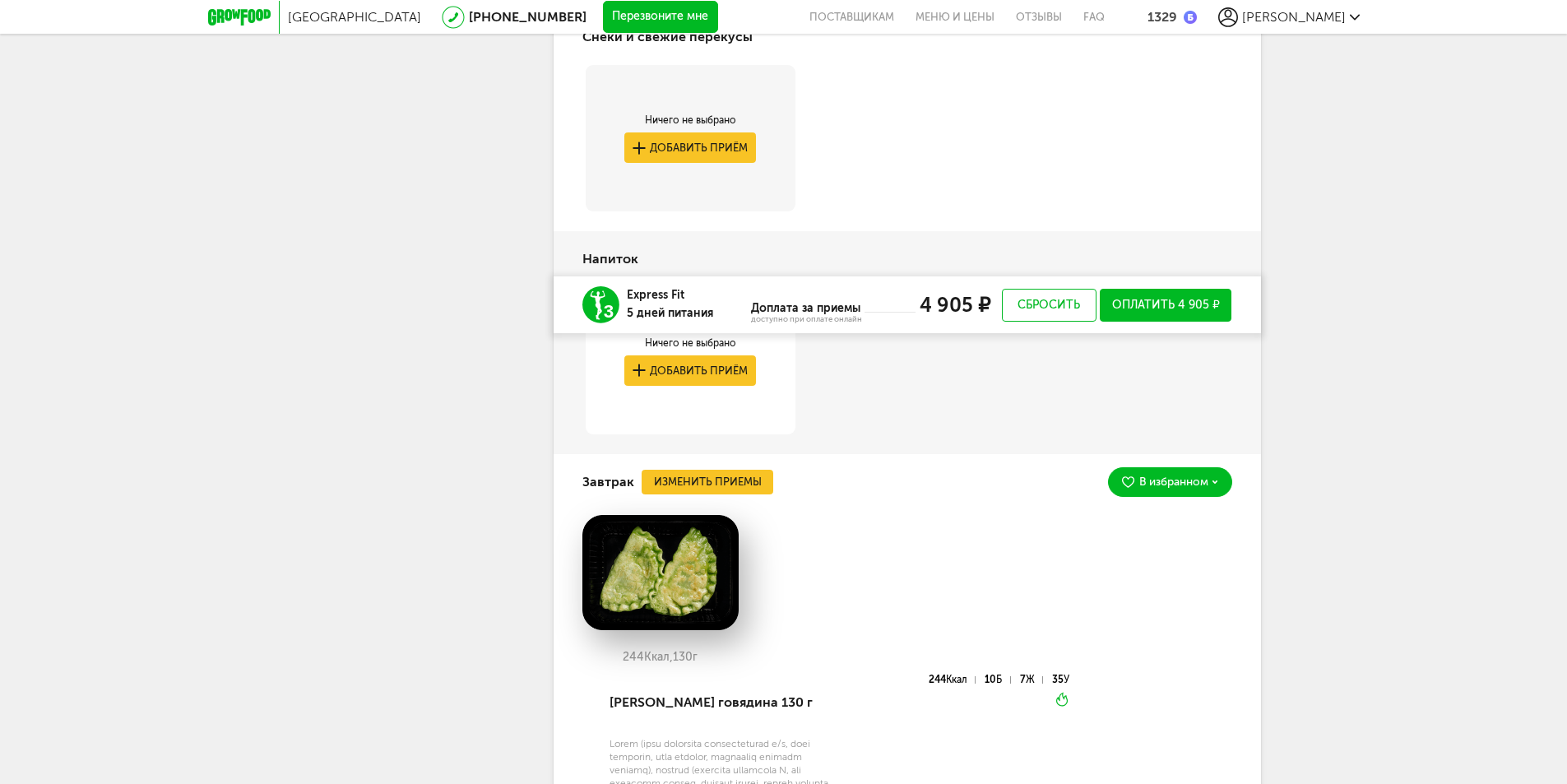
scroll to position [3489, 0]
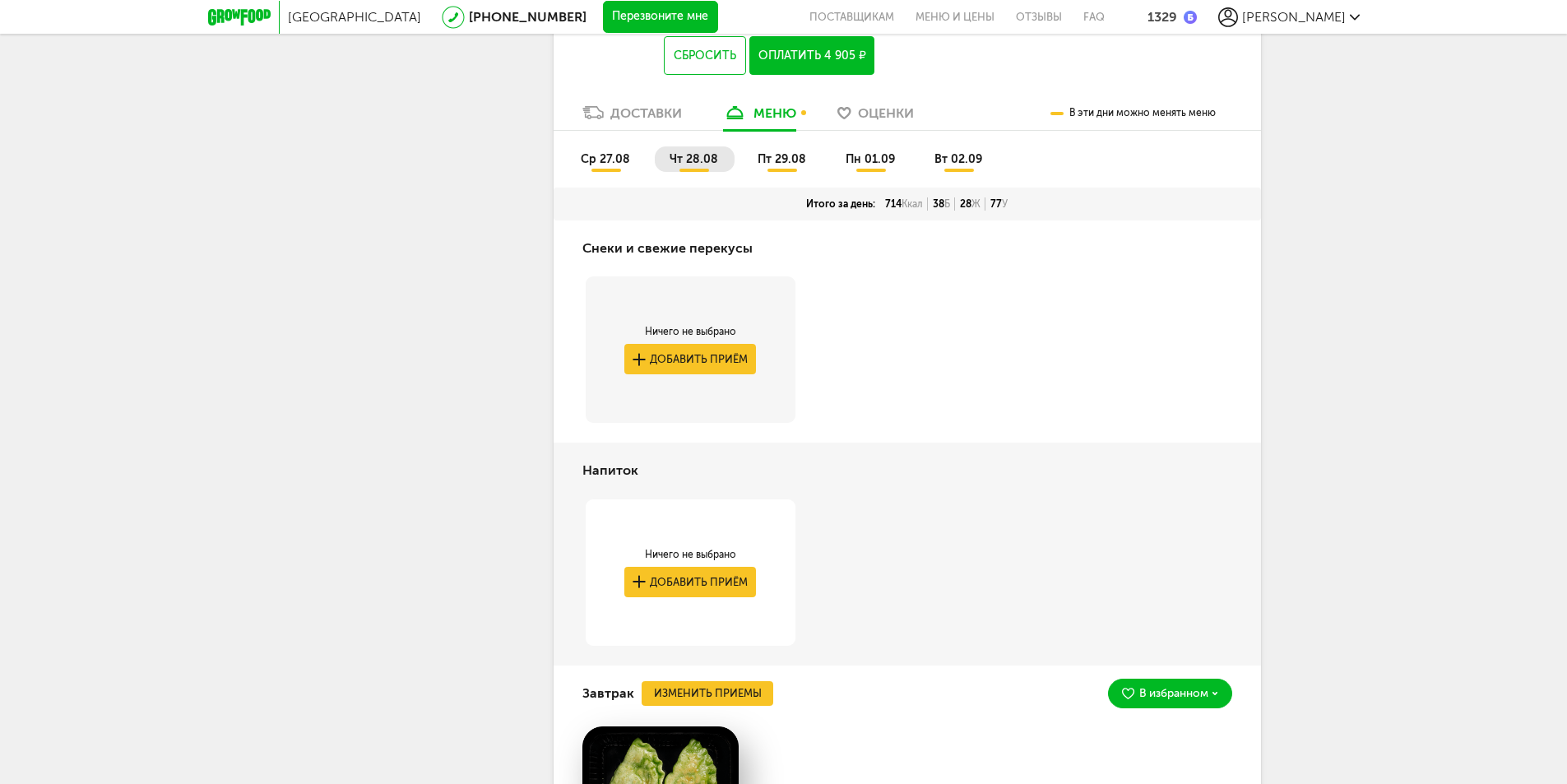
click at [790, 172] on li "пт 29.08" at bounding box center [783, 160] width 79 height 26
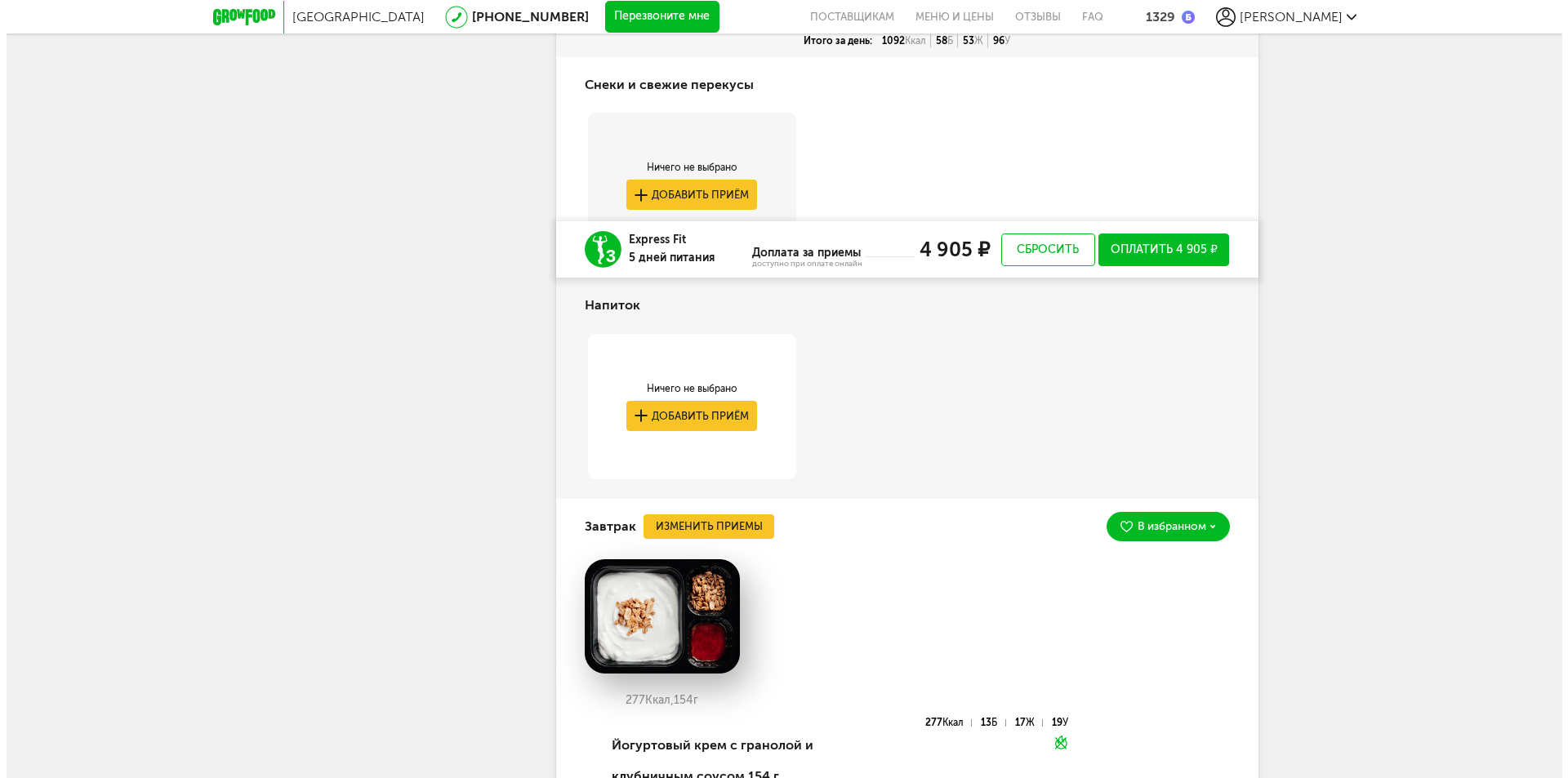
scroll to position [3870, 0]
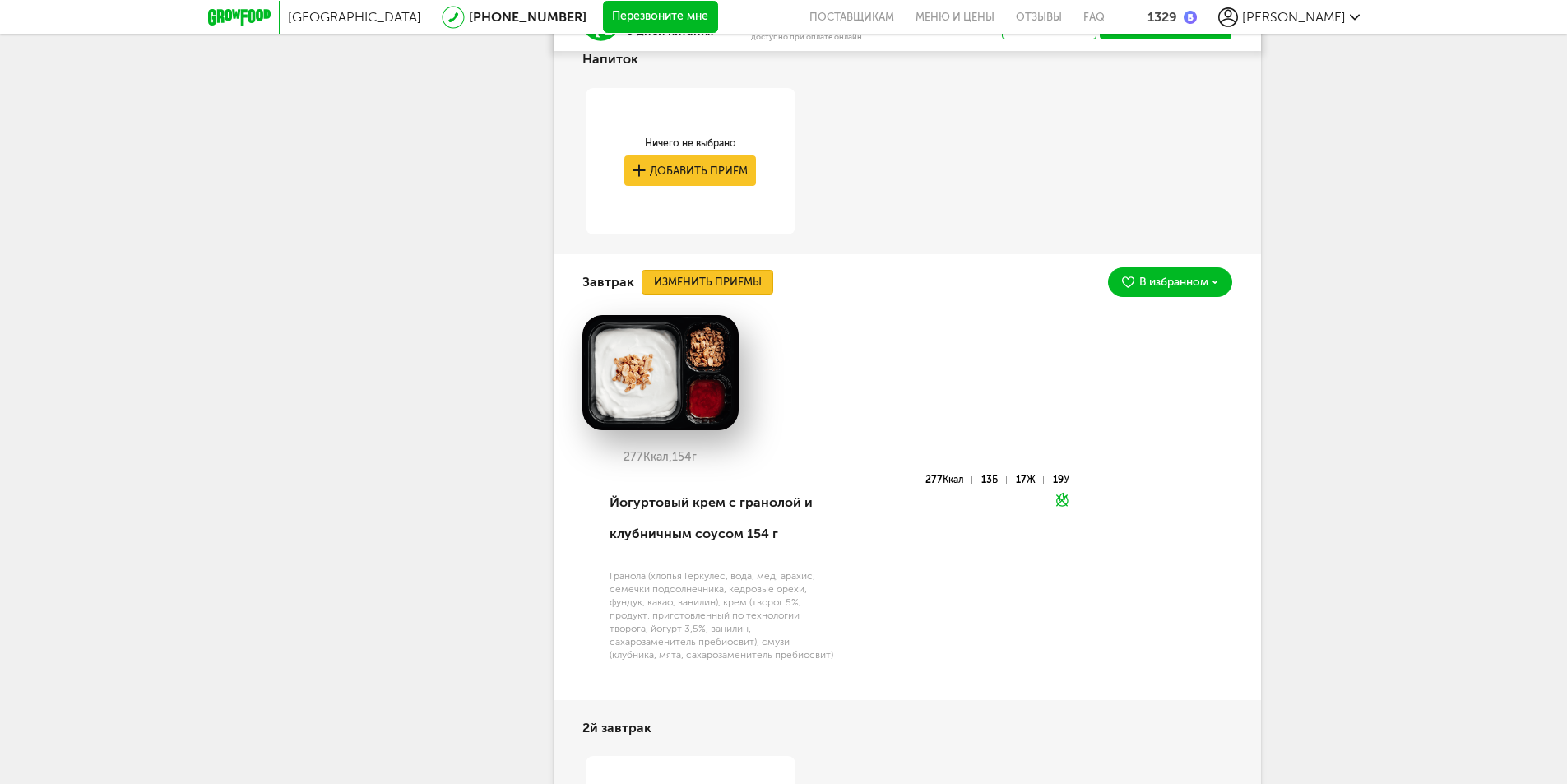
click at [740, 294] on button "Изменить приемы" at bounding box center [708, 282] width 132 height 25
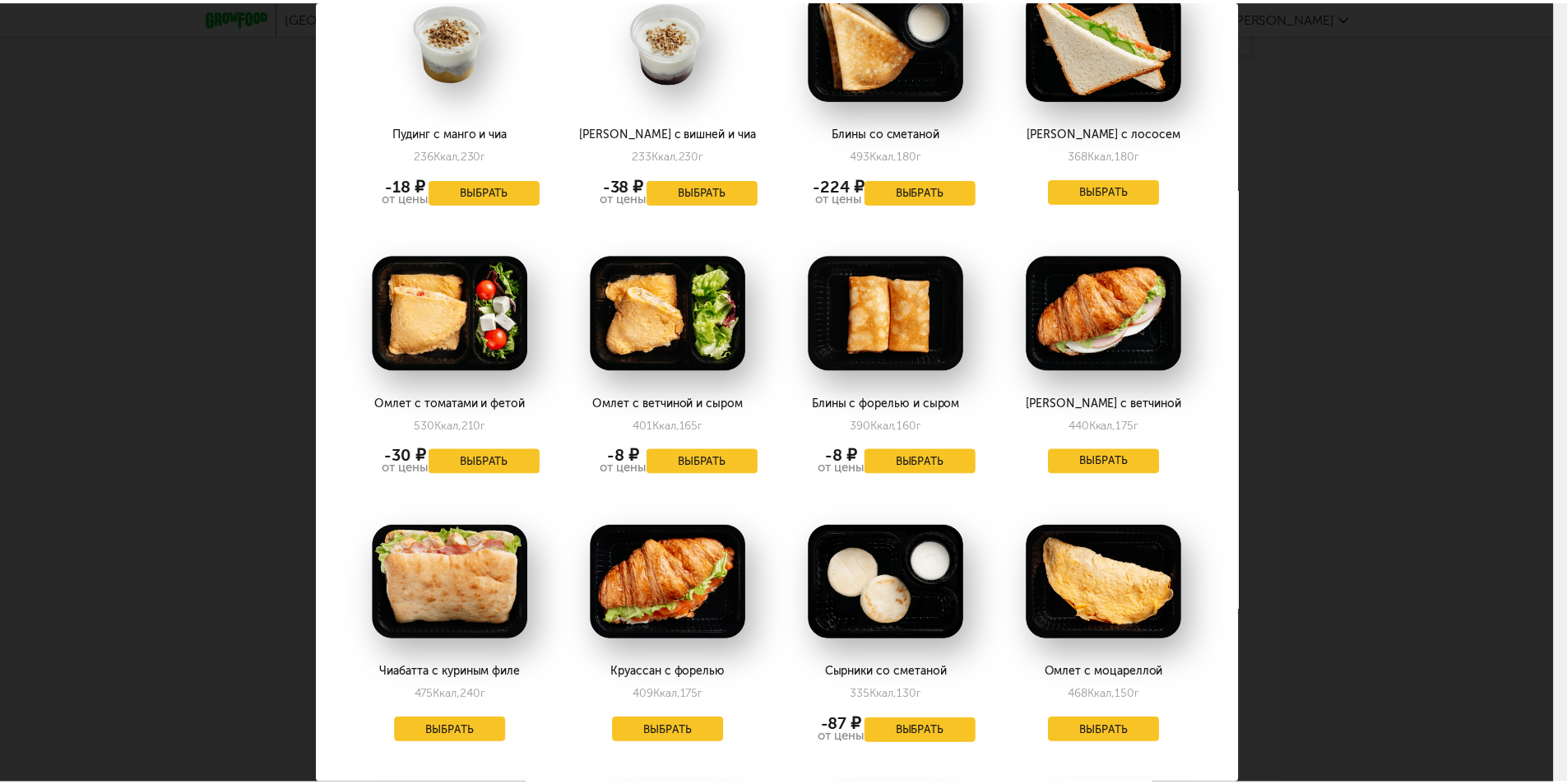
scroll to position [1645, 0]
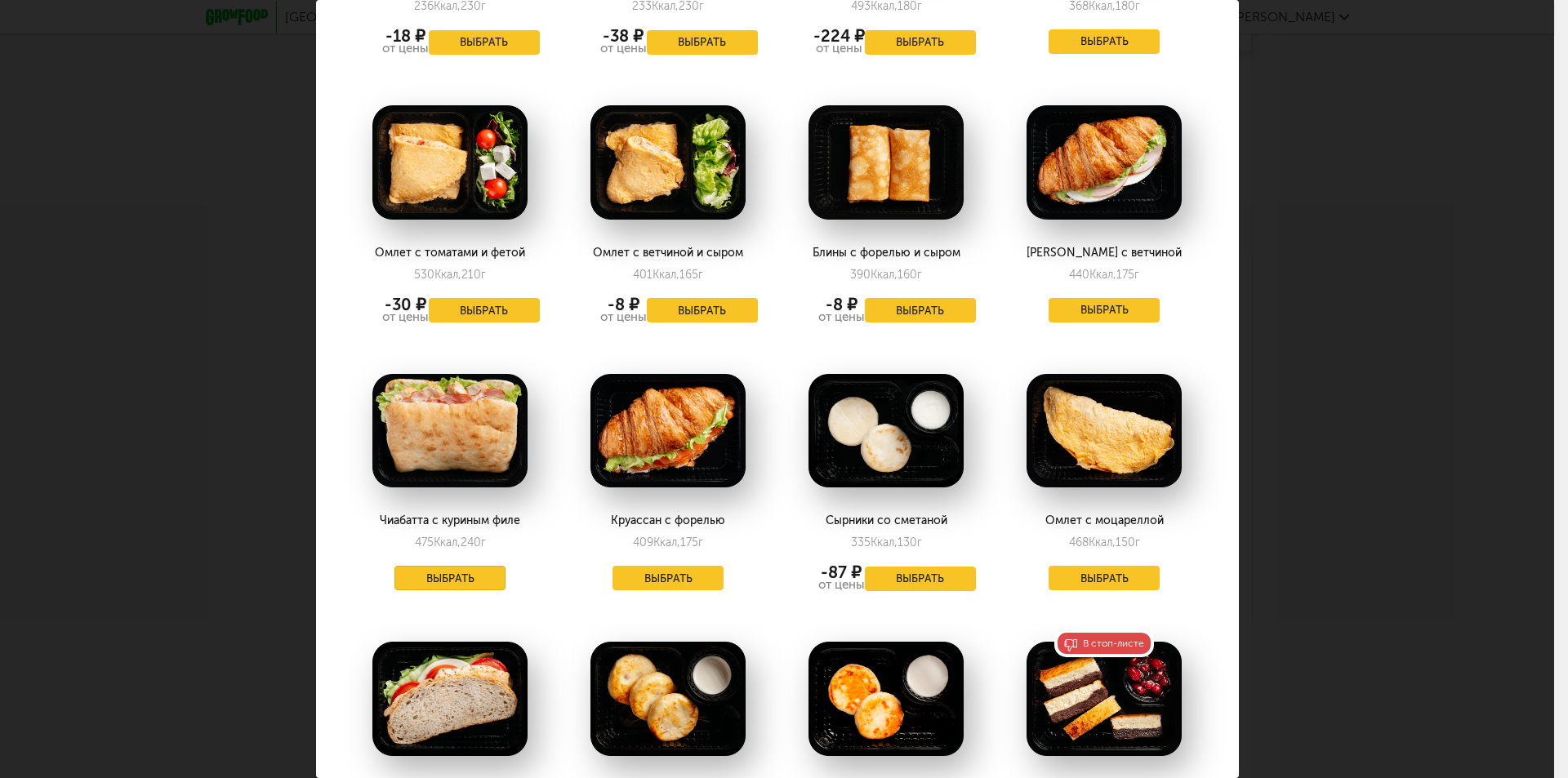
click at [452, 566] on button "Выбрать" at bounding box center [450, 578] width 111 height 25
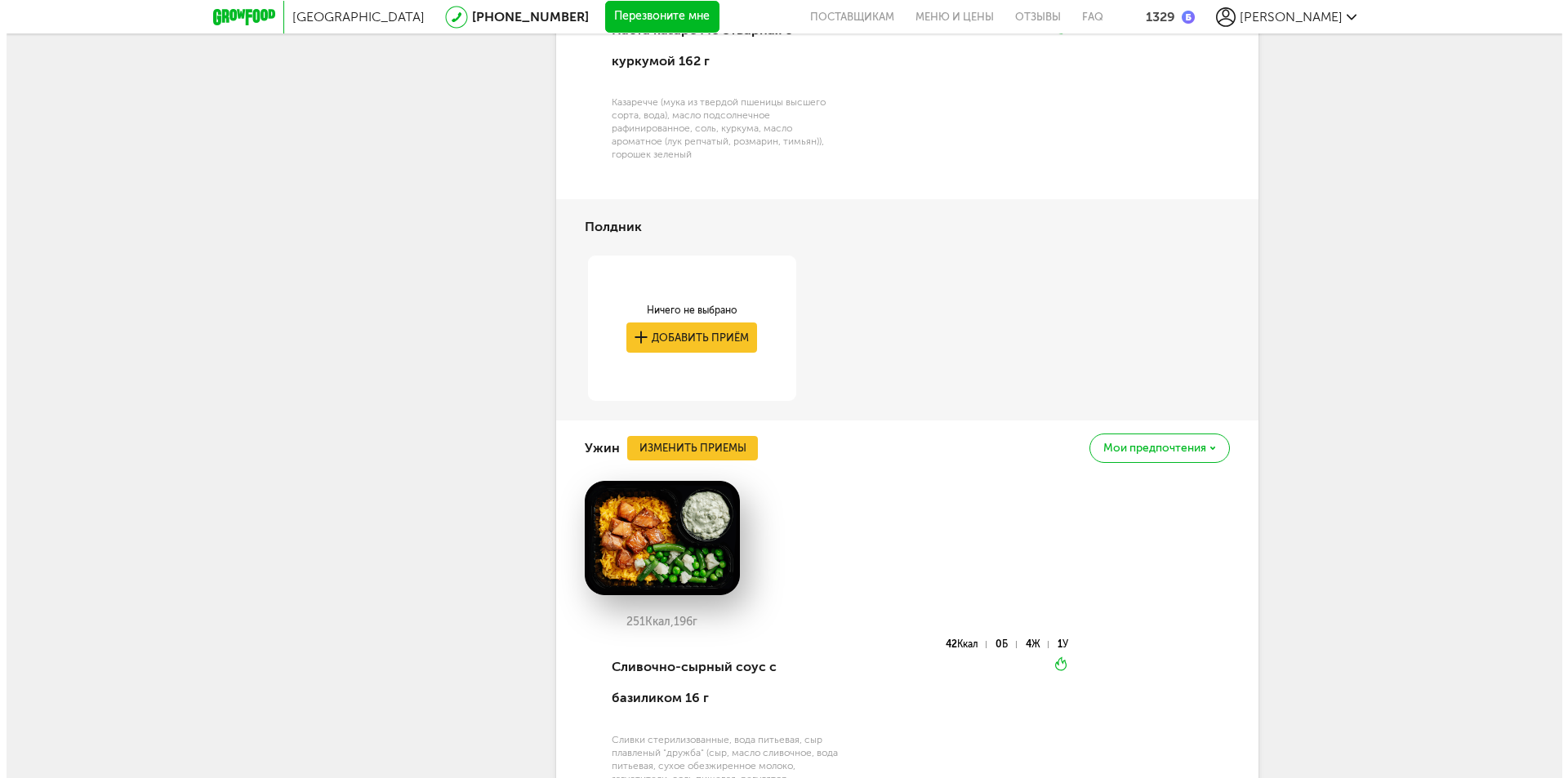
scroll to position [5258, 0]
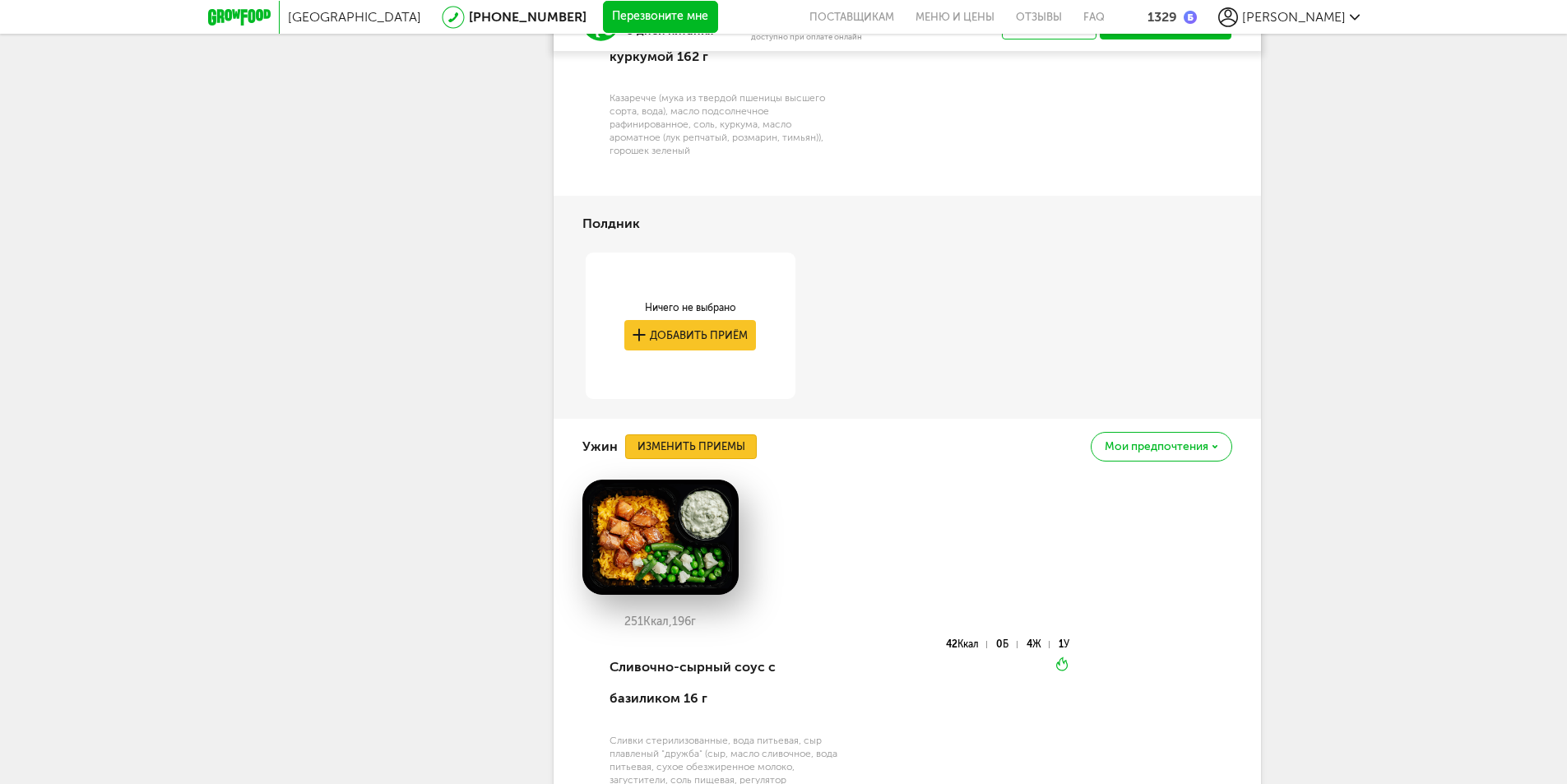
click at [686, 459] on button "Изменить приемы" at bounding box center [691, 446] width 132 height 25
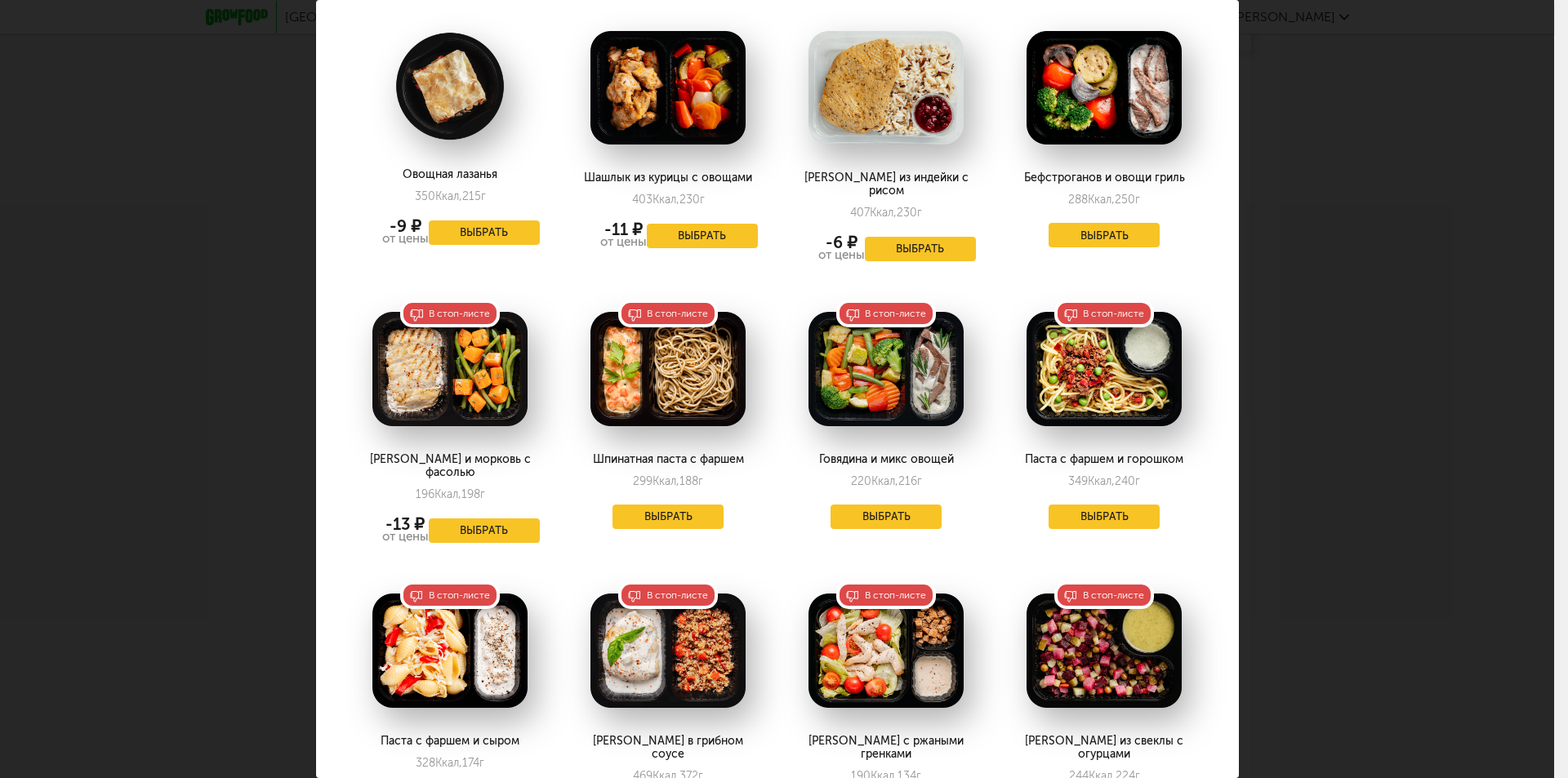
scroll to position [2354, 0]
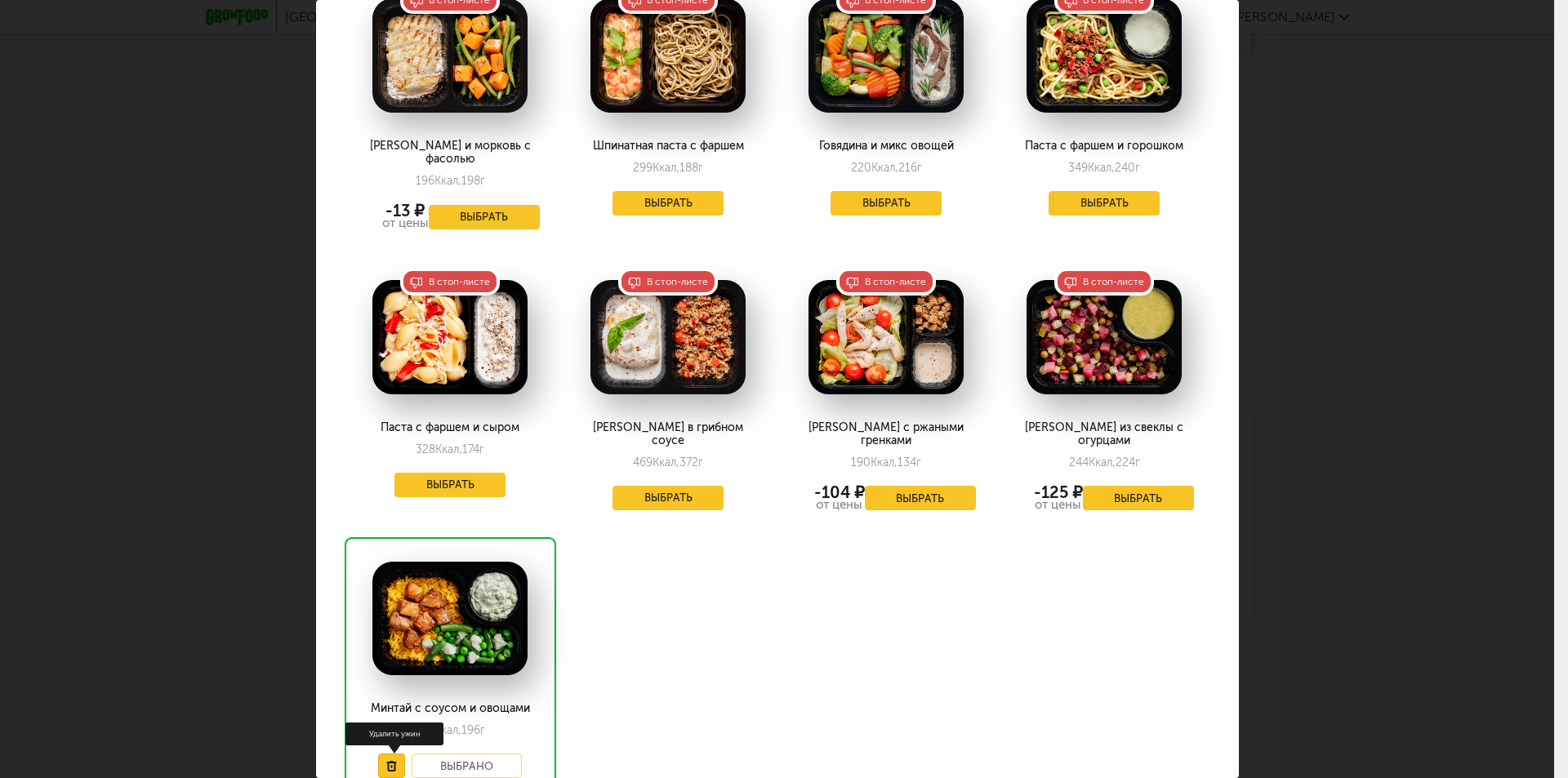
click at [393, 761] on use at bounding box center [391, 766] width 9 height 10
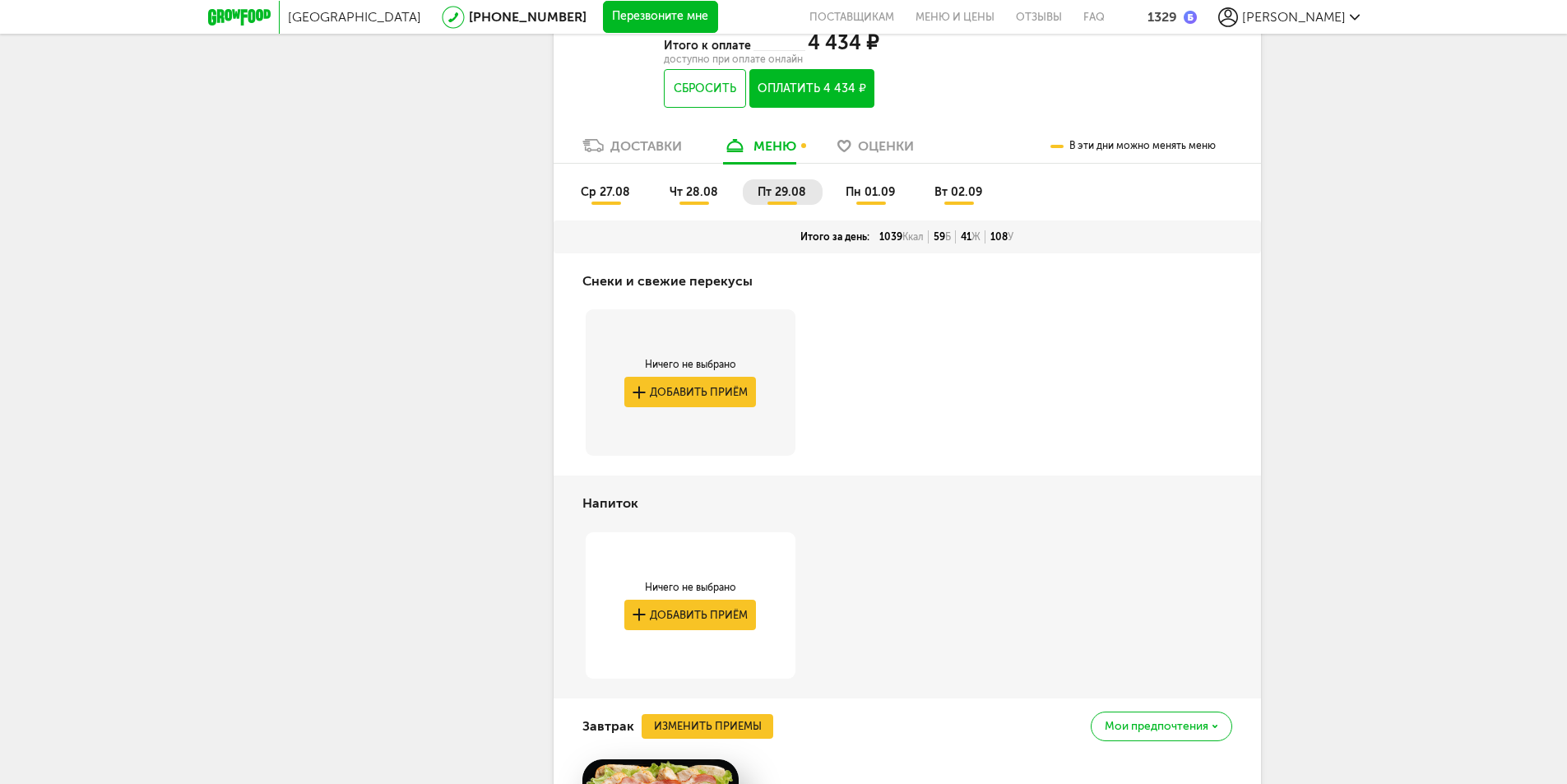
scroll to position [3212, 0]
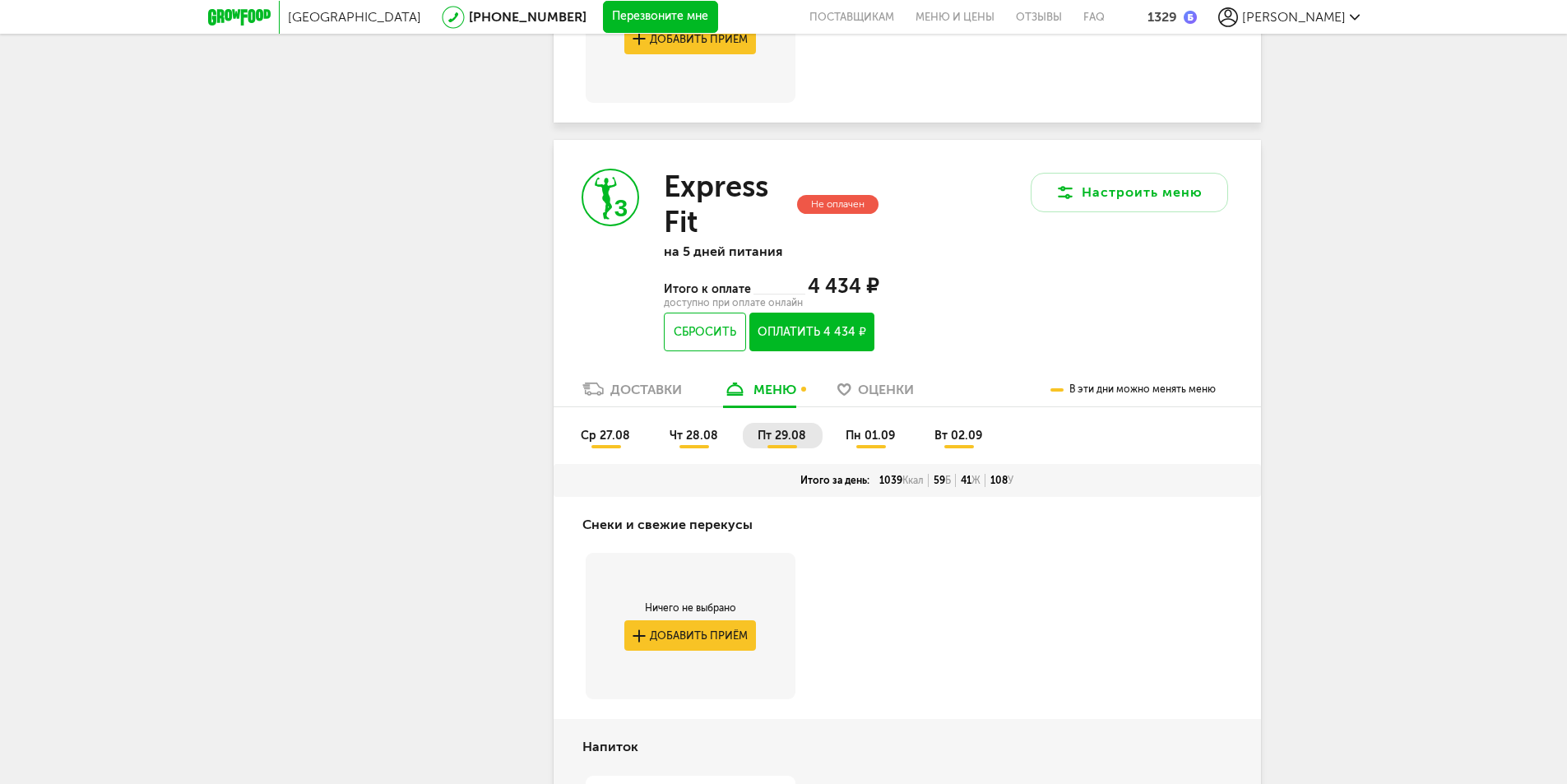
click at [869, 442] on span "пн 01.09" at bounding box center [870, 436] width 49 height 14
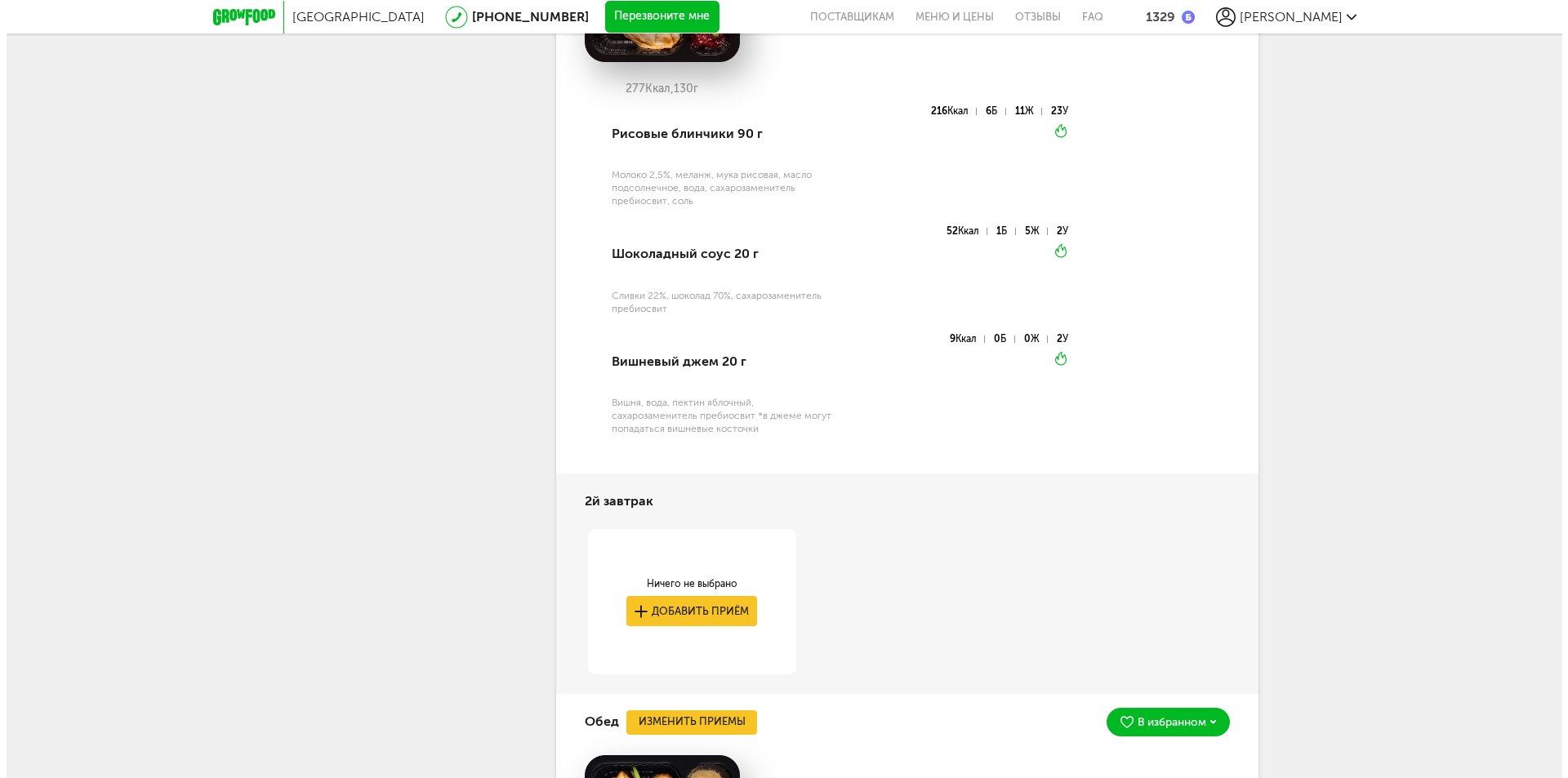
scroll to position [4657, 0]
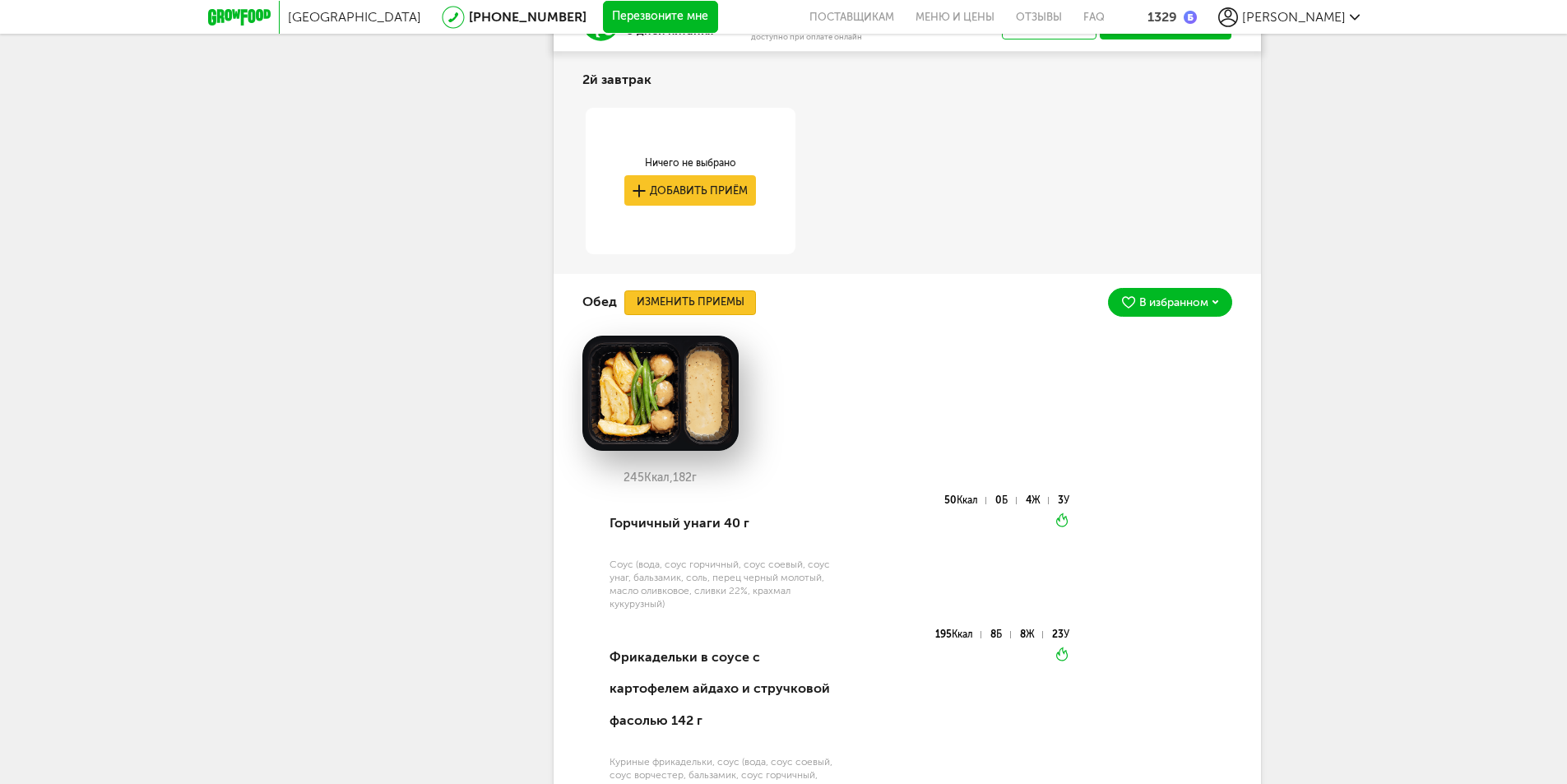
click at [685, 315] on button "Изменить приемы" at bounding box center [690, 303] width 132 height 25
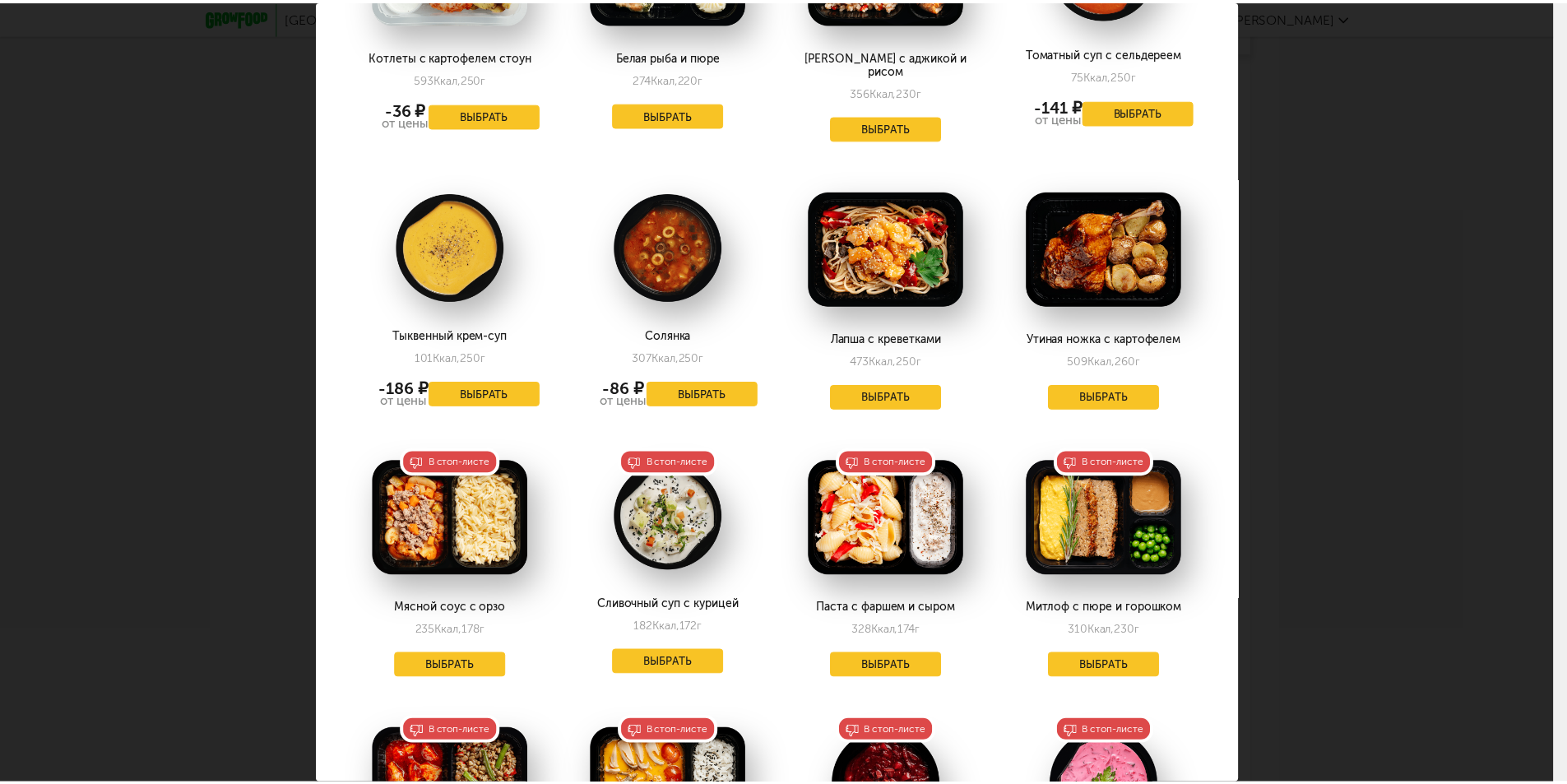
scroll to position [2631, 0]
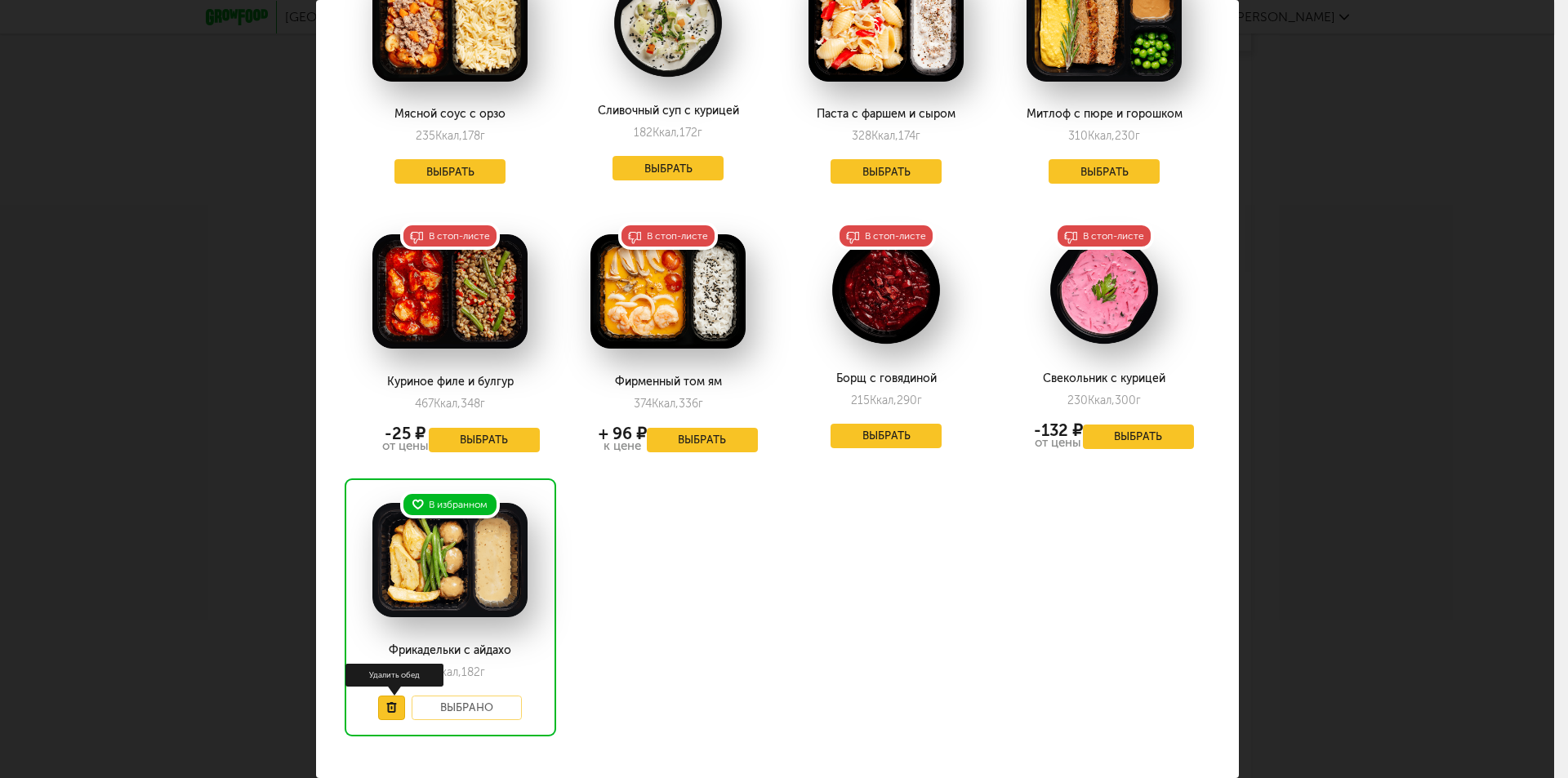
click at [391, 702] on use at bounding box center [391, 707] width 9 height 10
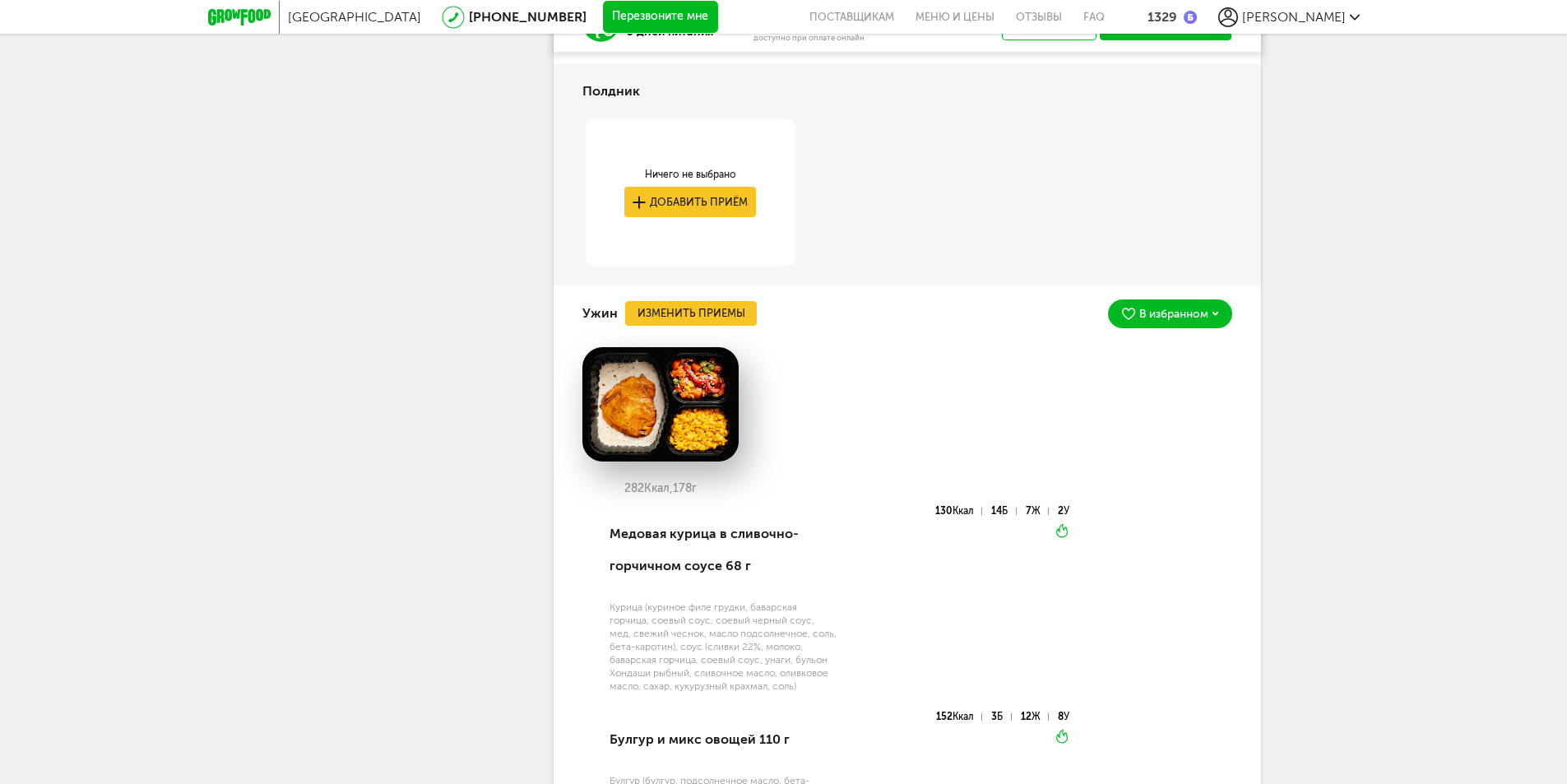
scroll to position [5127, 0]
click at [699, 325] on button "Изменить приемы" at bounding box center [691, 312] width 132 height 25
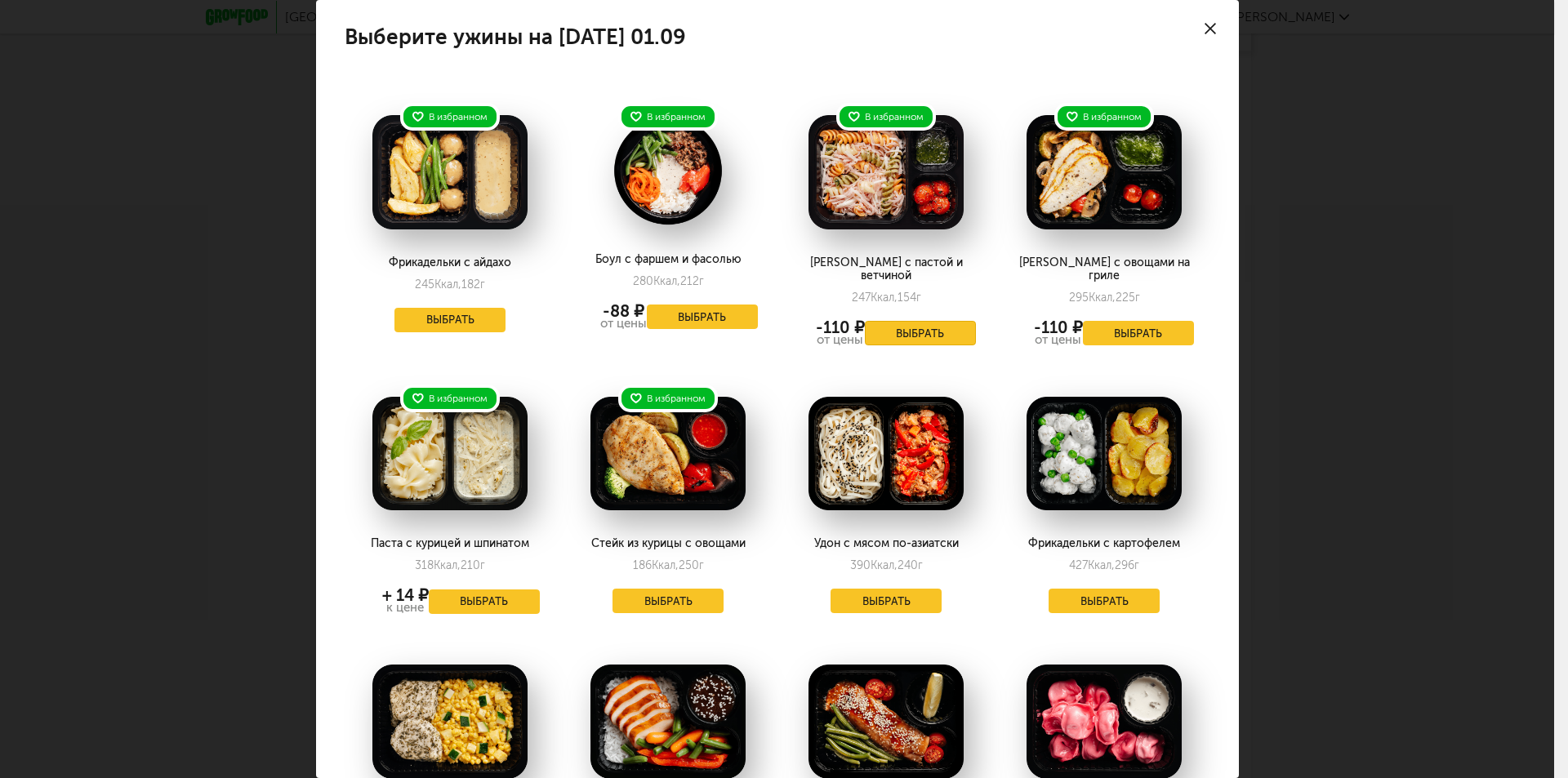
click at [898, 325] on button "Выбрать" at bounding box center [921, 333] width 111 height 25
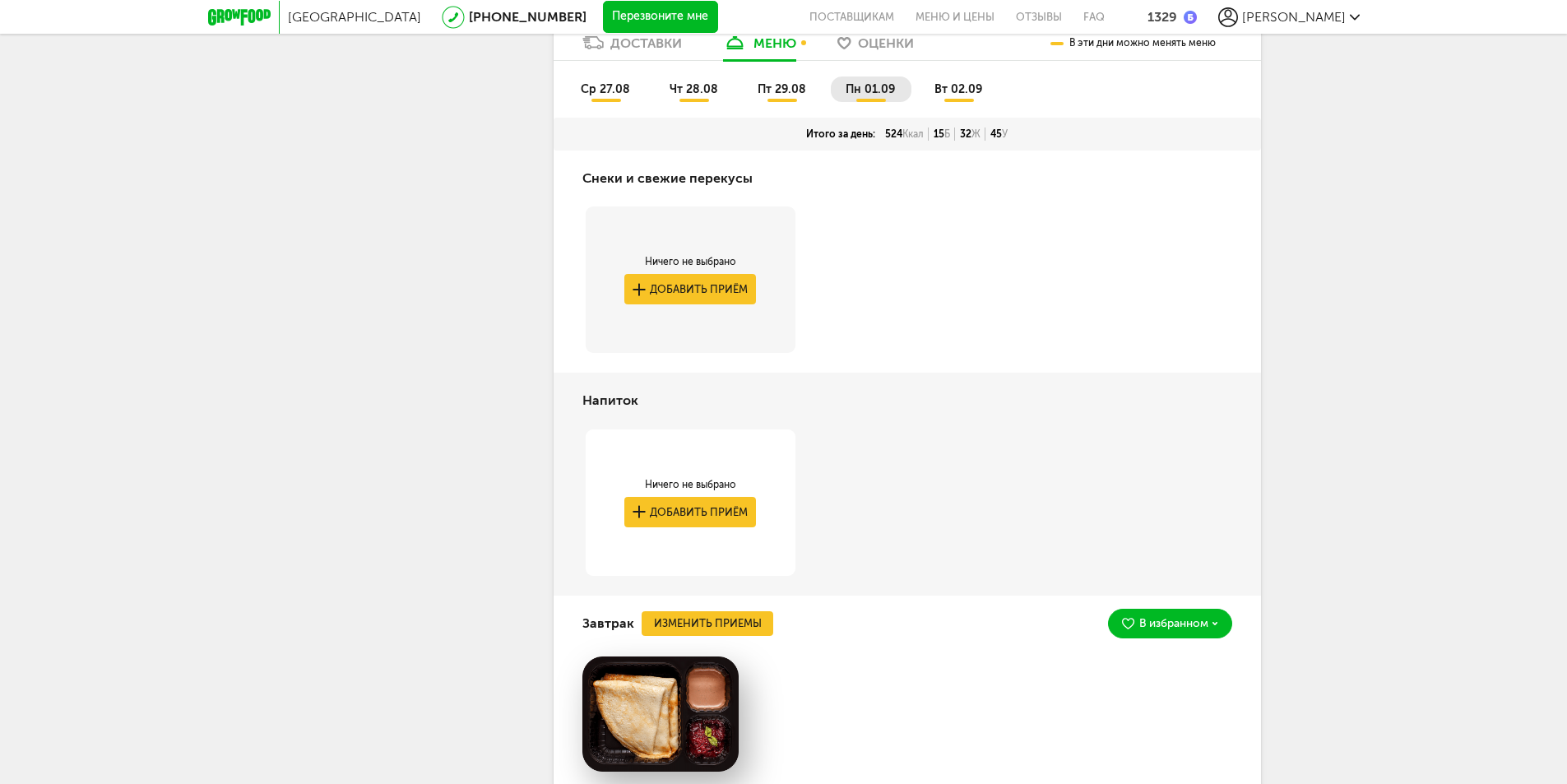
scroll to position [3318, 0]
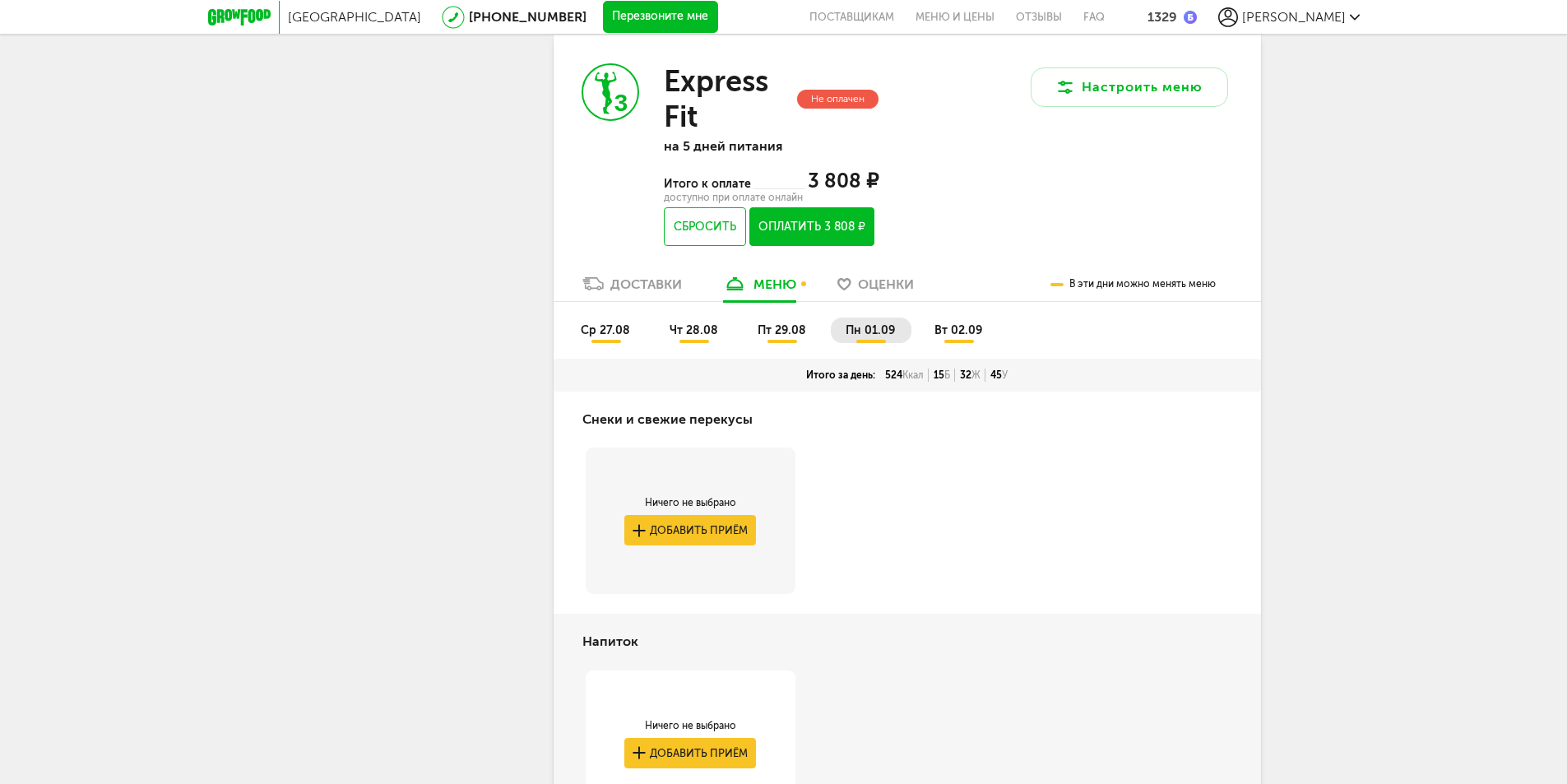
click at [967, 337] on span "вт 02.09" at bounding box center [958, 330] width 47 height 14
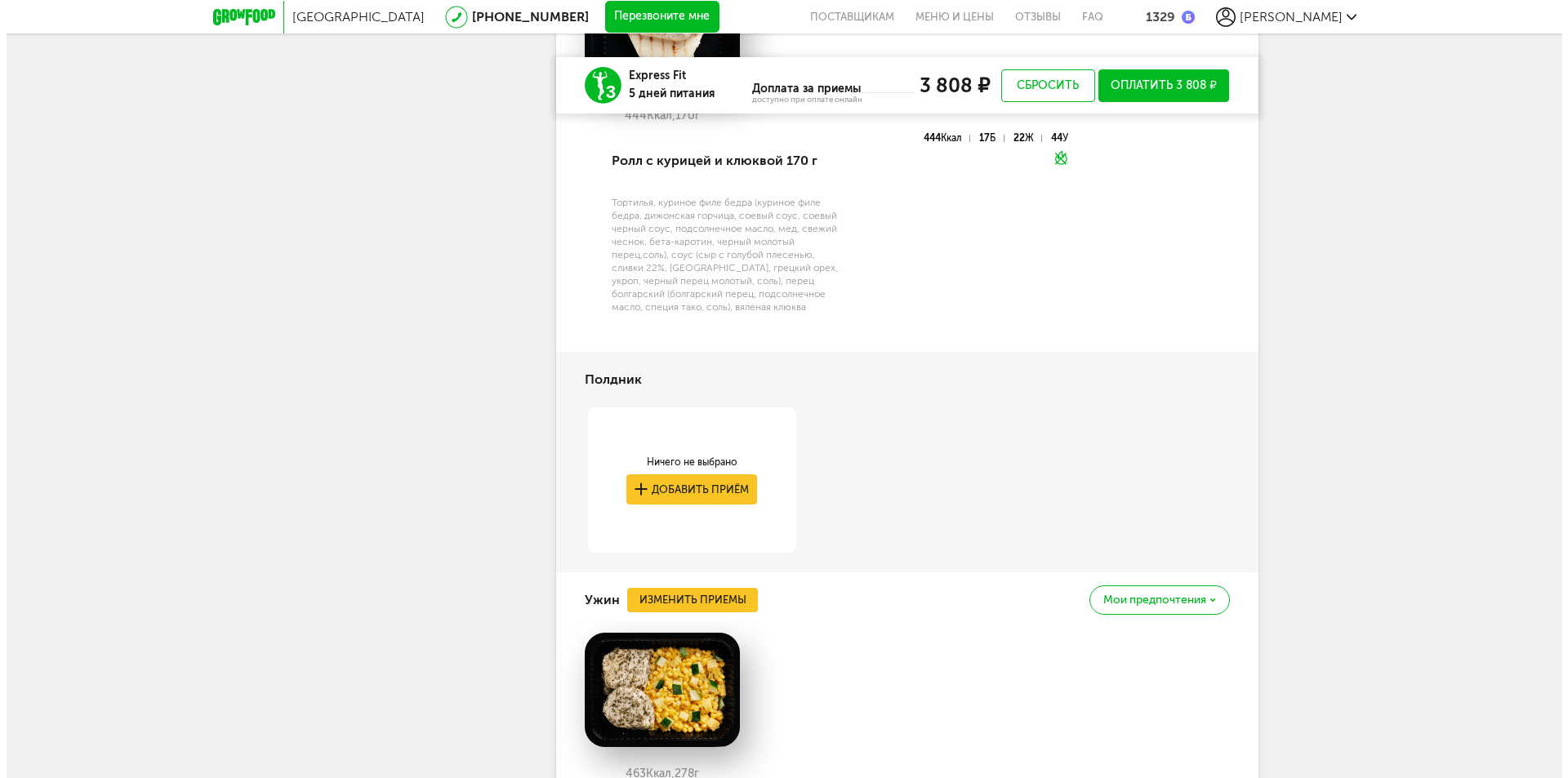
scroll to position [5087, 0]
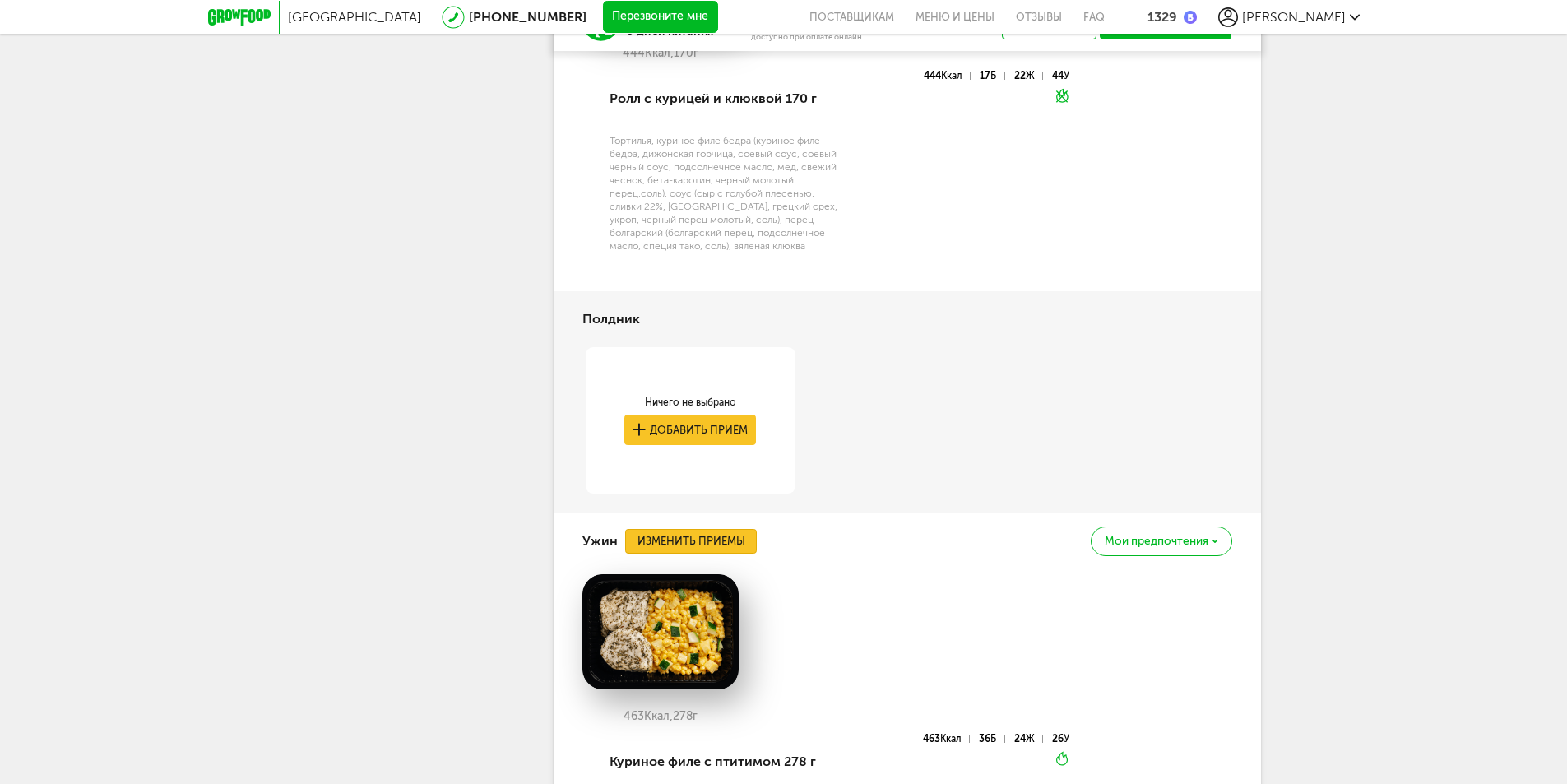
click at [731, 554] on button "Изменить приемы" at bounding box center [691, 541] width 132 height 25
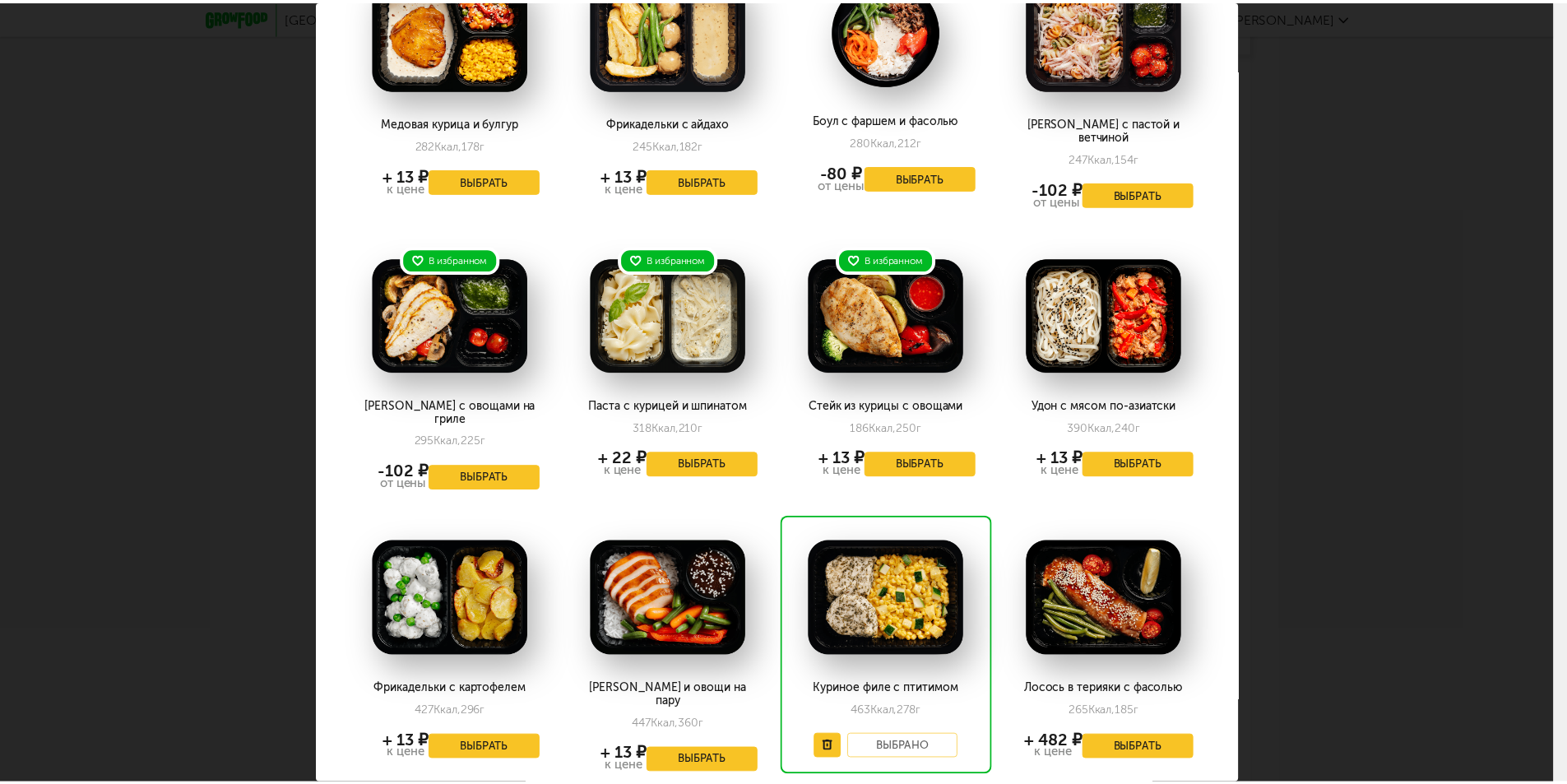
scroll to position [411, 0]
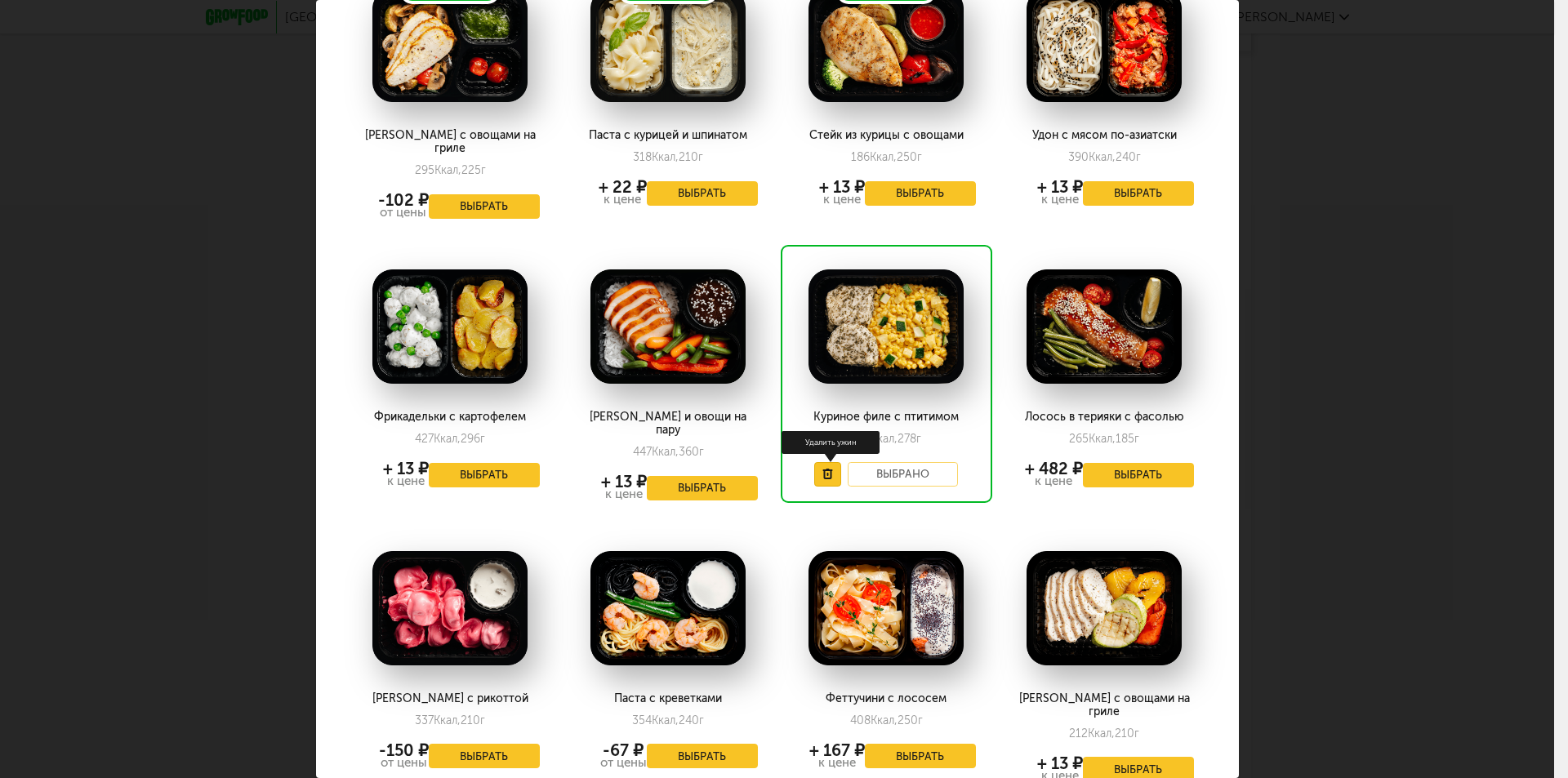
click at [822, 468] on icon at bounding box center [827, 473] width 10 height 10
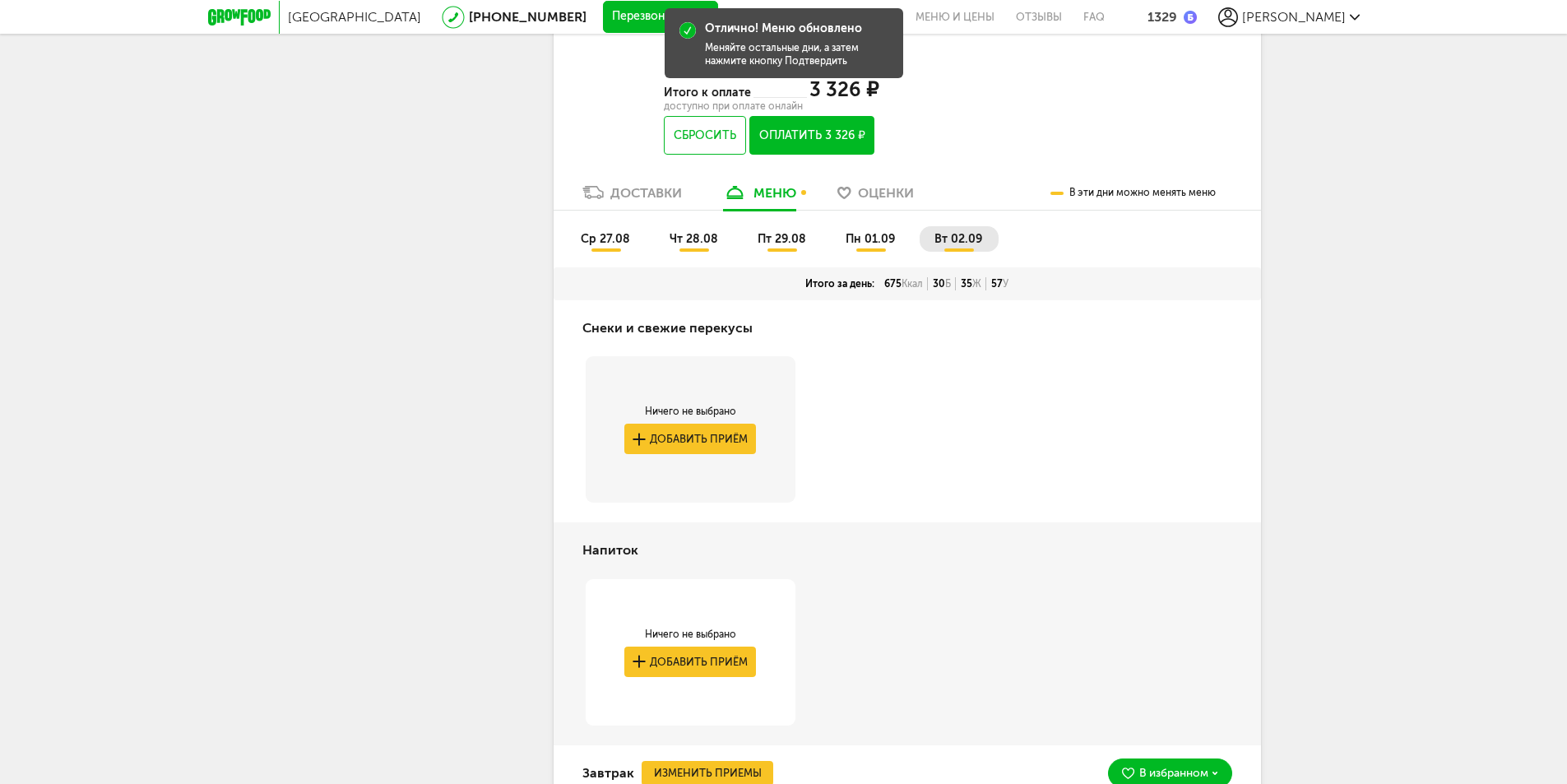
scroll to position [3162, 0]
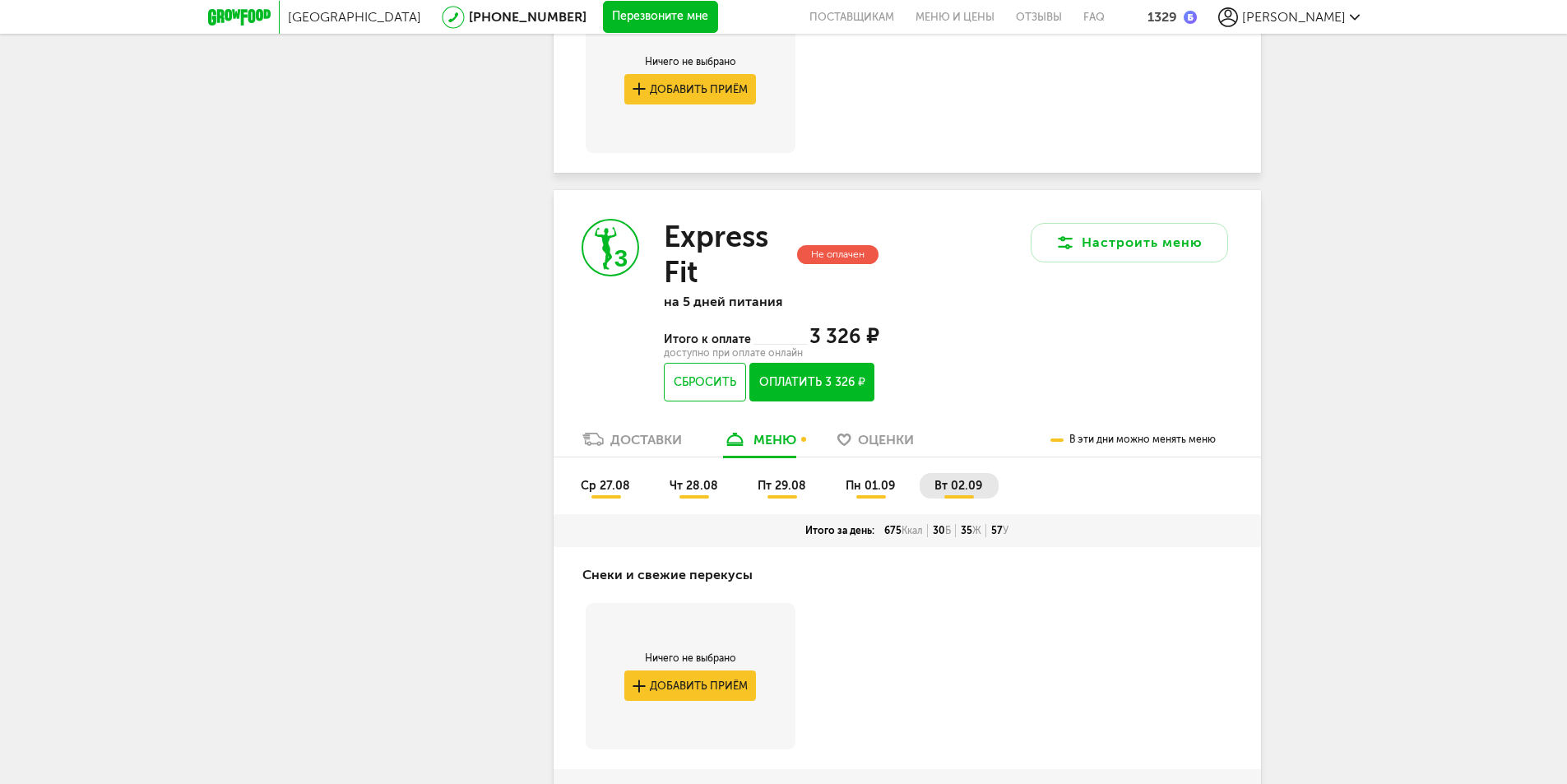
click at [821, 401] on button "Оплатить 3 326 ₽" at bounding box center [812, 382] width 124 height 39
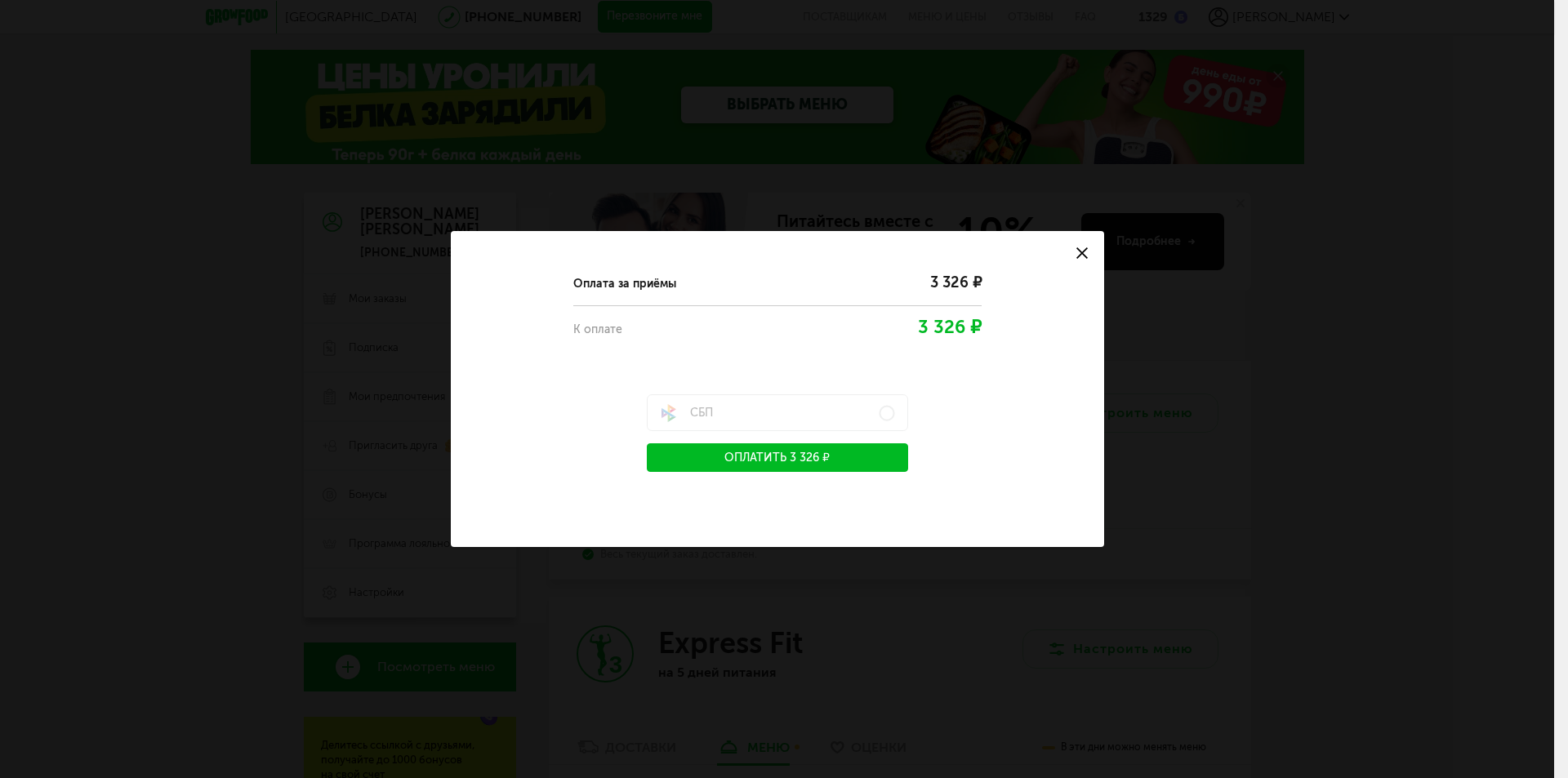
click at [782, 460] on button "Оплатить 3 326 ₽" at bounding box center [777, 457] width 261 height 28
